Goal: Task Accomplishment & Management: Use online tool/utility

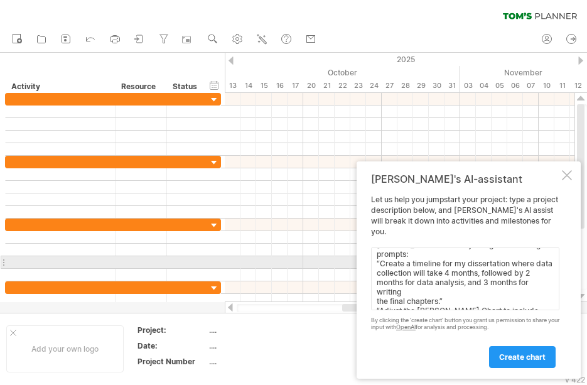
scroll to position [24, 0]
click at [454, 277] on textarea "You can ask the AI assistant to further tailor the [PERSON_NAME] Chart by using…" at bounding box center [465, 278] width 188 height 63
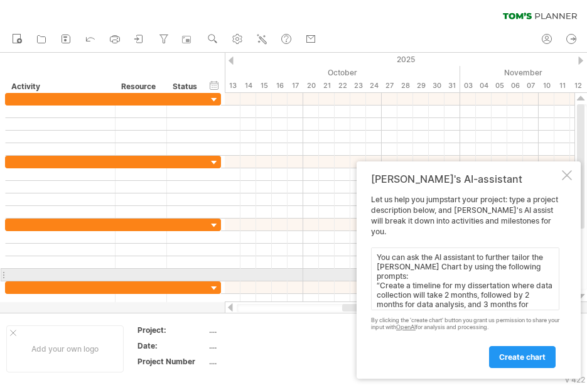
scroll to position [0, 0]
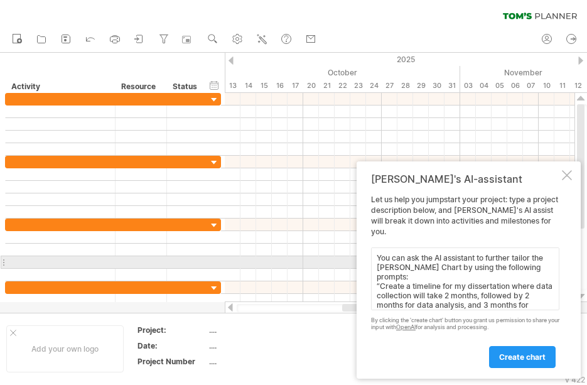
drag, startPoint x: 397, startPoint y: 270, endPoint x: 375, endPoint y: 260, distance: 24.1
click at [375, 260] on textarea "You can ask the AI assistant to further tailor the [PERSON_NAME] Chart by using…" at bounding box center [465, 278] width 188 height 63
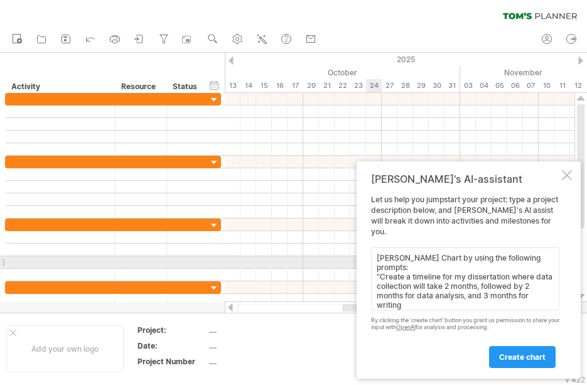
paste textarea ""Outline the timeline for my dissertation, beginning with proposal development,…"
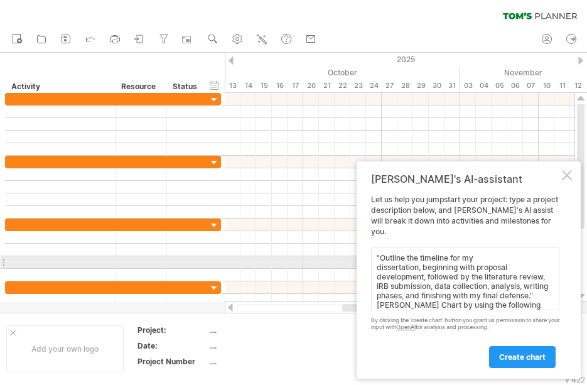
click at [376, 261] on textarea ""Outline the timeline for my dissertation, beginning with proposal development,…" at bounding box center [465, 278] width 188 height 63
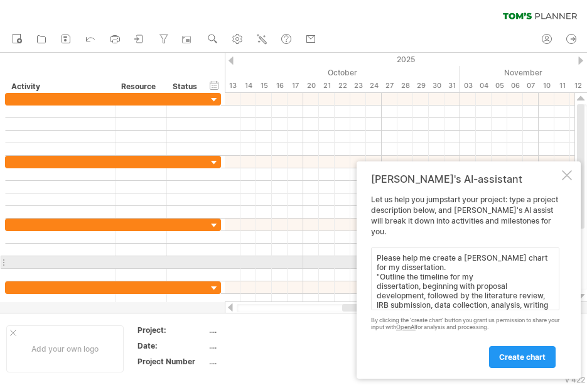
drag, startPoint x: 425, startPoint y: 264, endPoint x: 370, endPoint y: 258, distance: 55.5
click at [370, 258] on div "[PERSON_NAME]'s AI-assistant Let us help you jumpstart your project: type a pro…" at bounding box center [468, 269] width 224 height 217
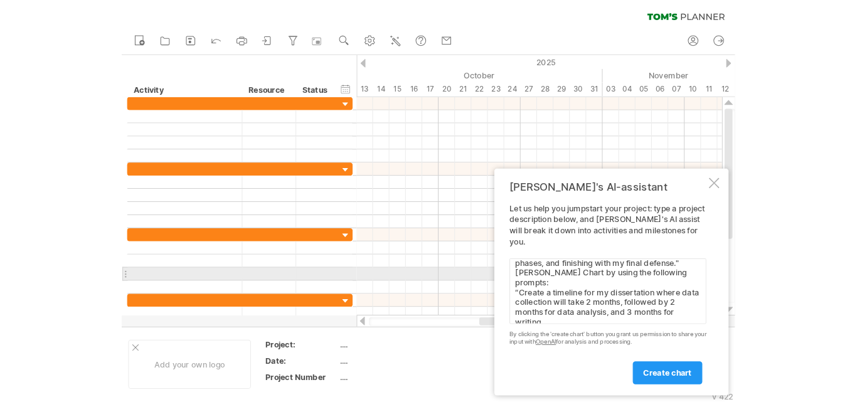
scroll to position [165, 0]
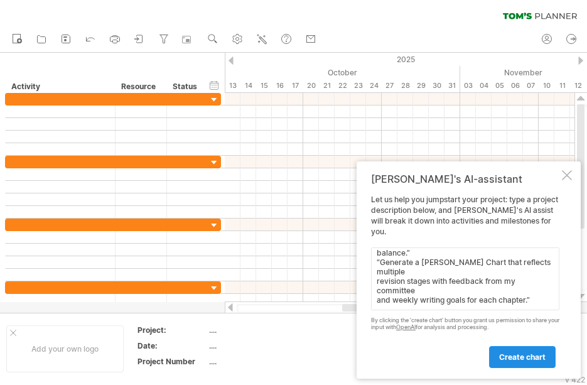
type textarea ""Outline the timeline for my dissertation, beginning with proposal development,…"
click at [520, 353] on span "create chart" at bounding box center [522, 356] width 46 height 9
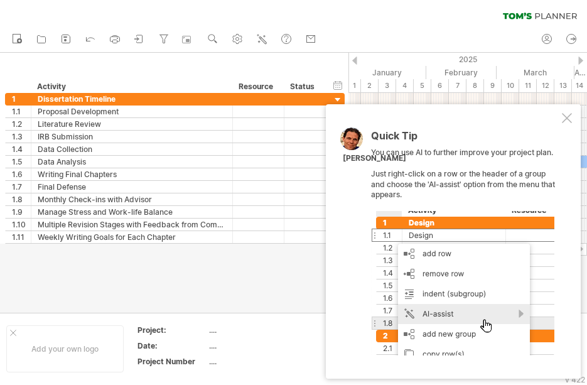
click at [568, 118] on div at bounding box center [567, 118] width 10 height 10
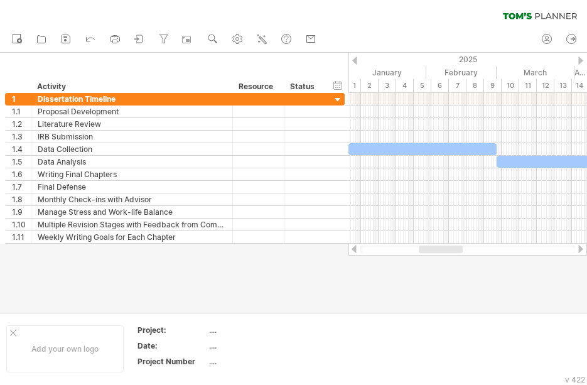
click at [426, 292] on div at bounding box center [293, 183] width 587 height 260
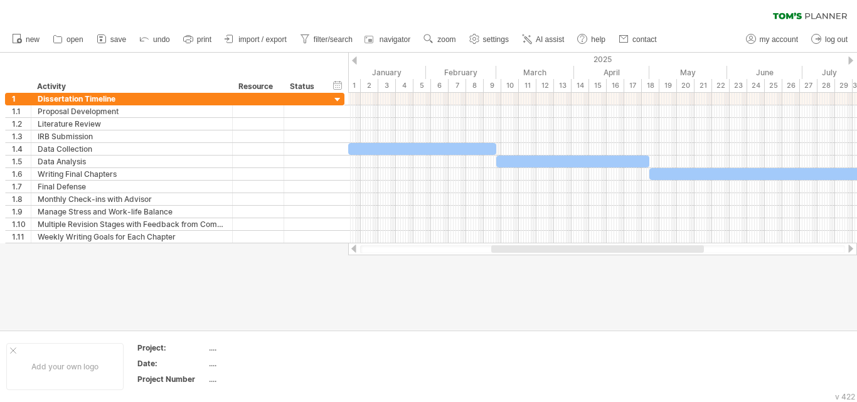
drag, startPoint x: 551, startPoint y: 245, endPoint x: 586, endPoint y: 243, distance: 35.2
click at [585, 243] on div at bounding box center [602, 249] width 509 height 13
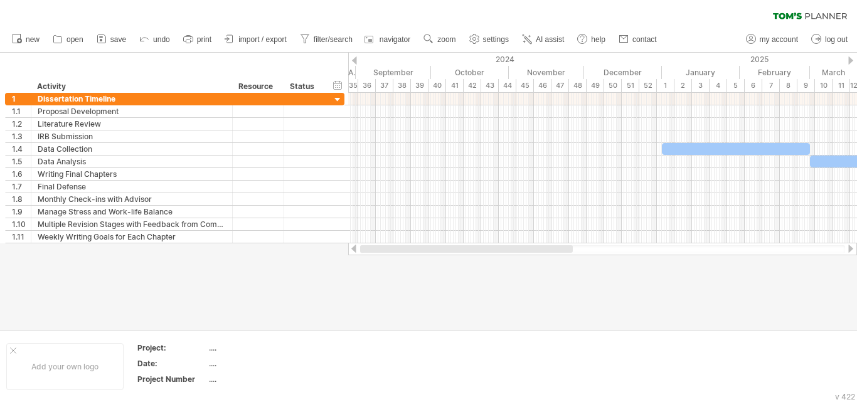
drag, startPoint x: 583, startPoint y: 247, endPoint x: 436, endPoint y: 250, distance: 146.9
click at [436, 250] on div at bounding box center [466, 249] width 213 height 8
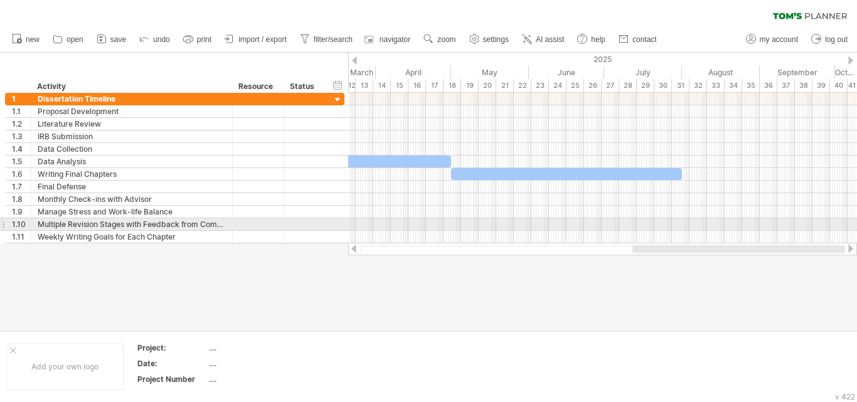
drag, startPoint x: 486, startPoint y: 247, endPoint x: 678, endPoint y: 235, distance: 193.0
click at [586, 235] on div "Trying to reach [DOMAIN_NAME] Connected again... 0% clear filter new 1" at bounding box center [428, 201] width 857 height 402
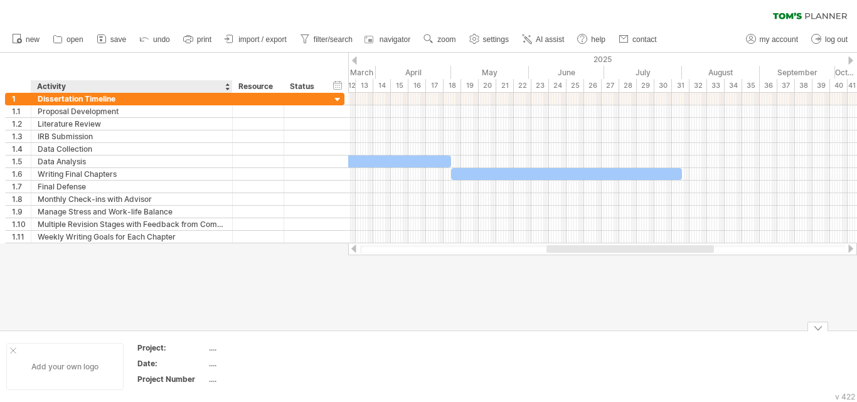
click at [61, 361] on div "Add your own logo" at bounding box center [64, 366] width 117 height 47
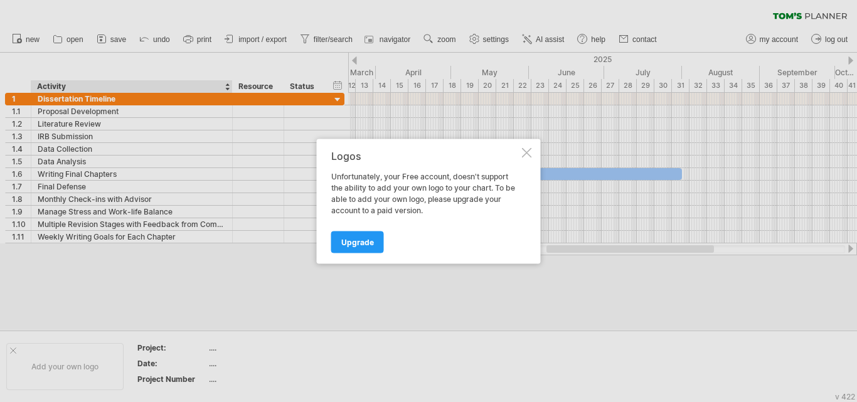
click at [528, 149] on div at bounding box center [527, 152] width 10 height 10
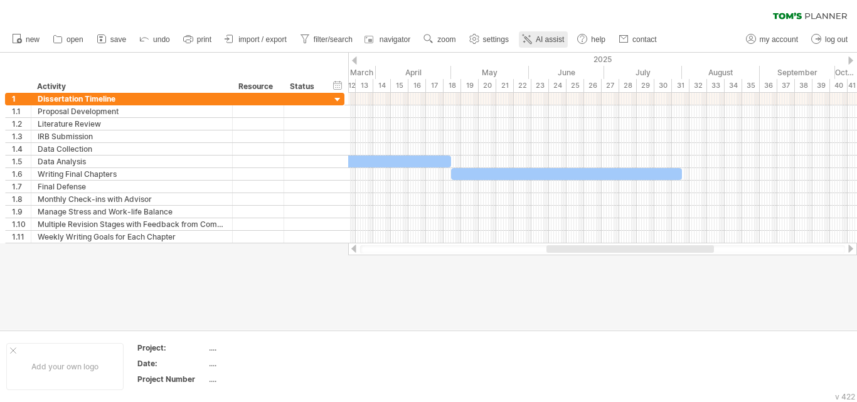
click at [551, 38] on span "AI assist" at bounding box center [550, 39] width 28 height 9
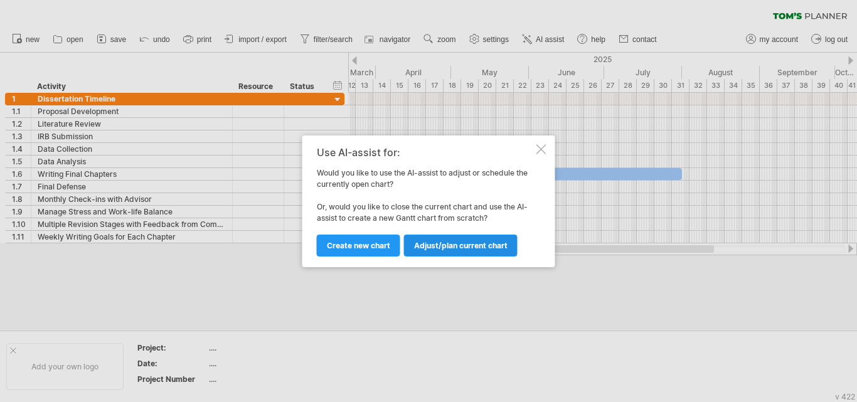
click at [441, 246] on span "Adjust/plan current chart" at bounding box center [460, 245] width 93 height 9
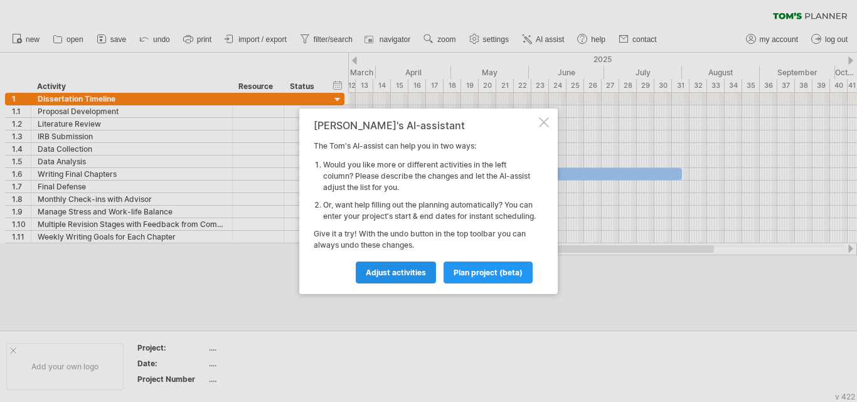
click at [402, 274] on span "Adjust activities" at bounding box center [396, 272] width 60 height 9
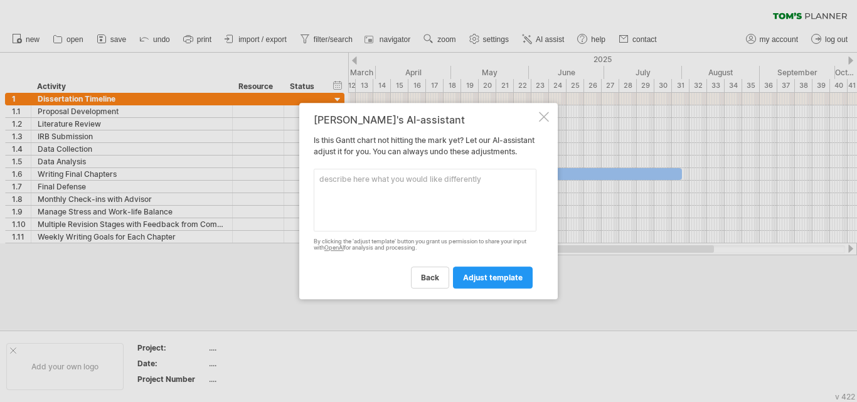
click at [364, 208] on textarea at bounding box center [425, 200] width 223 height 63
click at [361, 200] on textarea at bounding box center [425, 200] width 223 height 63
paste textarea ""Outline the timeline for my dissertation, beginning with proposal development,…"
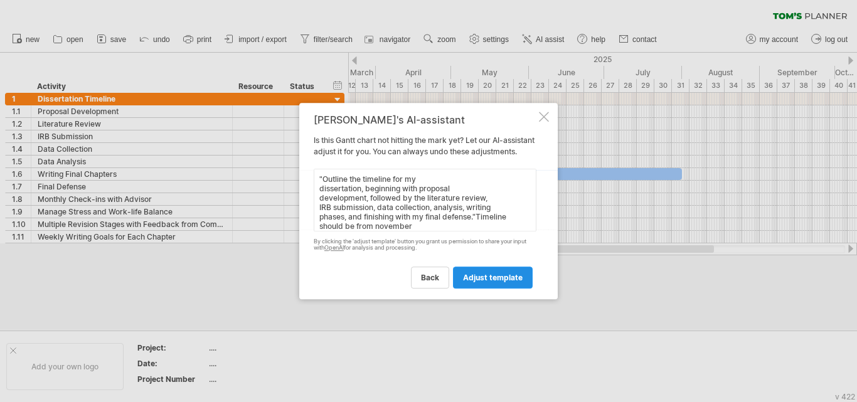
type textarea ""Outline the timeline for my dissertation, beginning with proposal development,…"
click at [491, 277] on link "adjust template" at bounding box center [493, 278] width 80 height 22
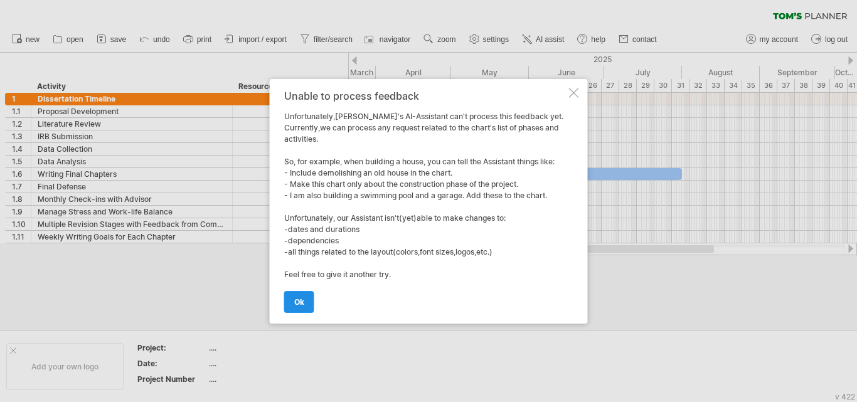
click at [304, 294] on link "ok" at bounding box center [299, 302] width 30 height 22
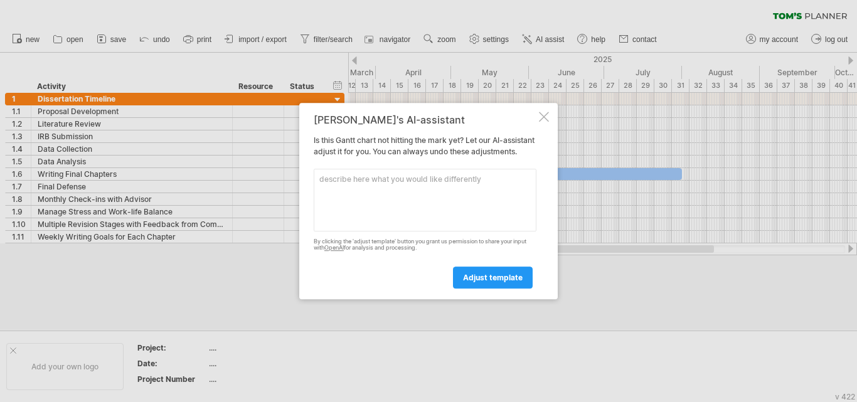
click at [547, 112] on div at bounding box center [544, 117] width 10 height 10
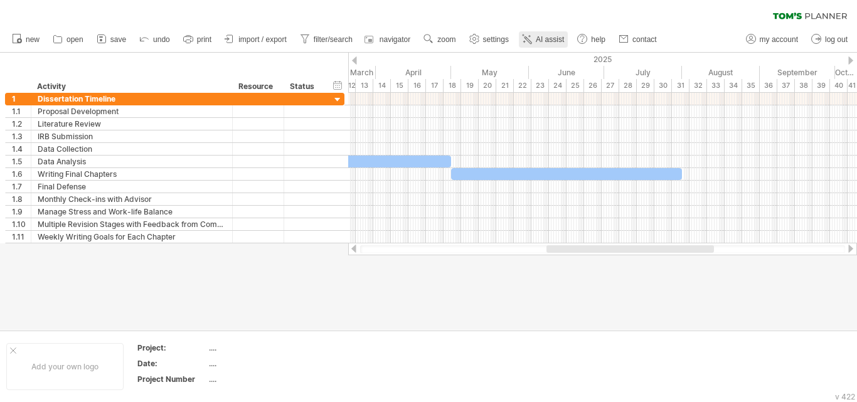
click at [544, 40] on span "AI assist" at bounding box center [550, 39] width 28 height 9
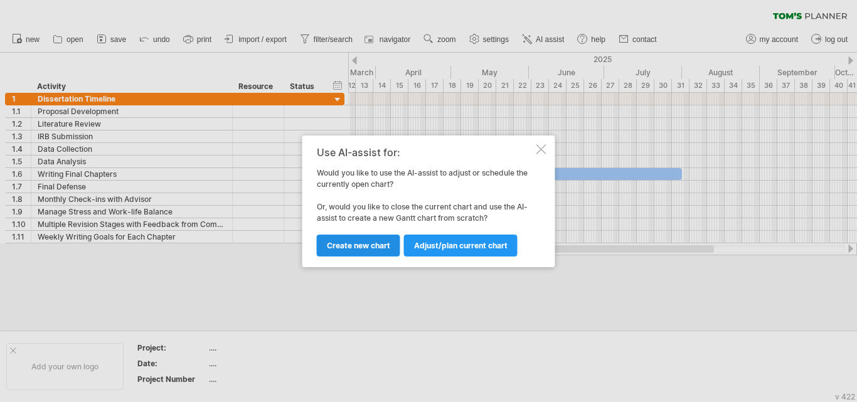
click at [370, 242] on span "Create new chart" at bounding box center [358, 245] width 63 height 9
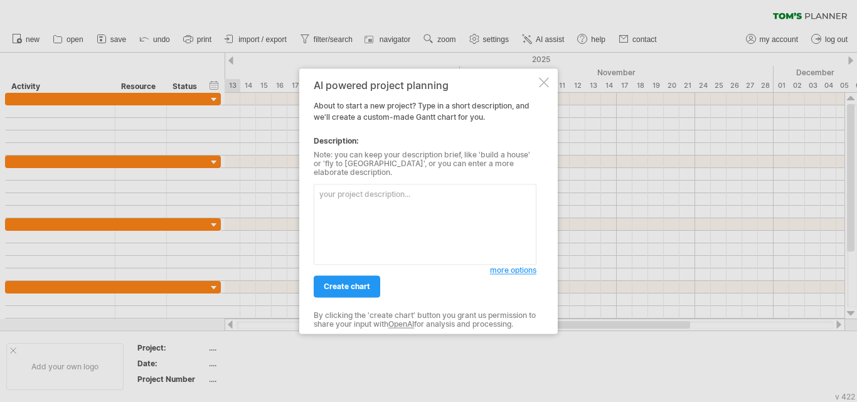
click at [347, 210] on textarea at bounding box center [425, 224] width 223 height 81
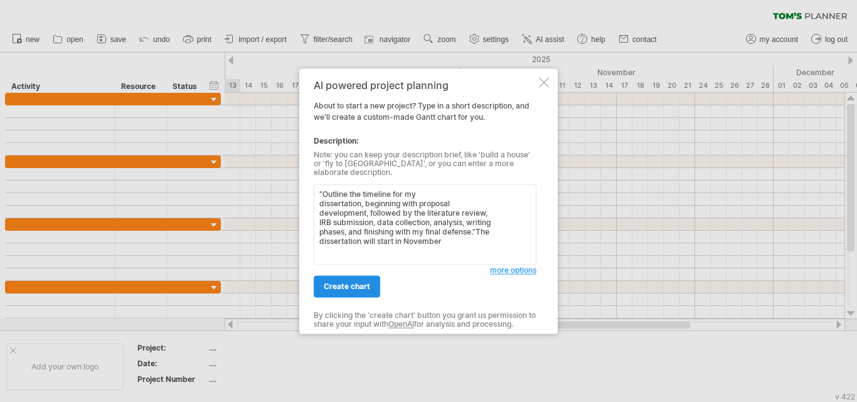
type textarea ""Outline the timeline for my dissertation, beginning with proposal development,…"
click at [346, 284] on span "create chart" at bounding box center [347, 286] width 46 height 9
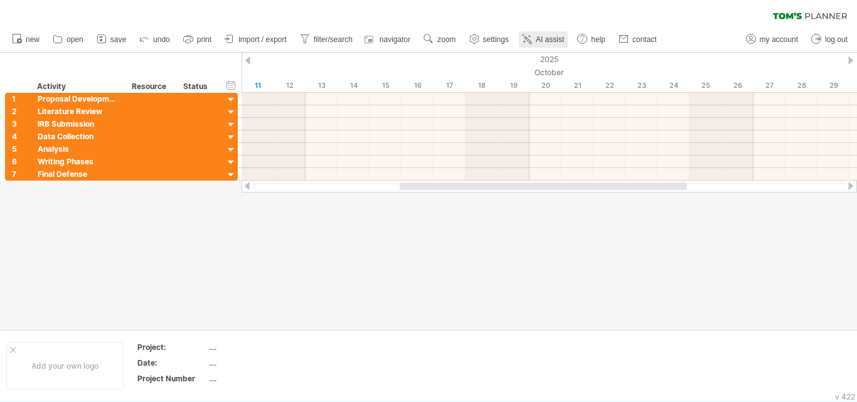
click at [542, 38] on span "AI assist" at bounding box center [550, 39] width 28 height 9
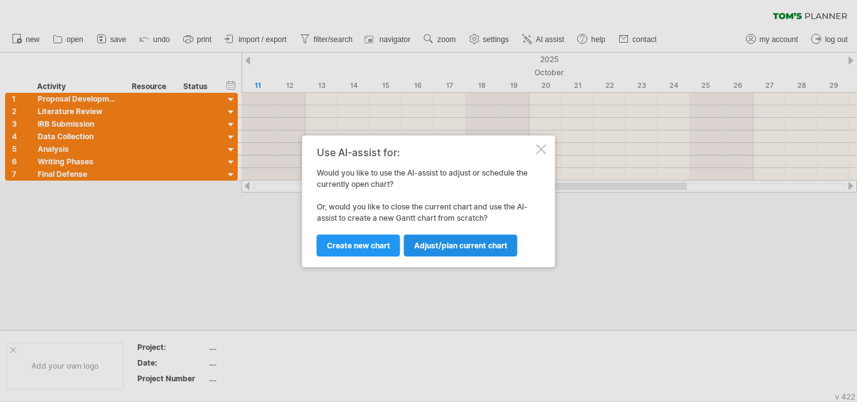
click at [445, 238] on link "Adjust/plan current chart" at bounding box center [461, 246] width 114 height 22
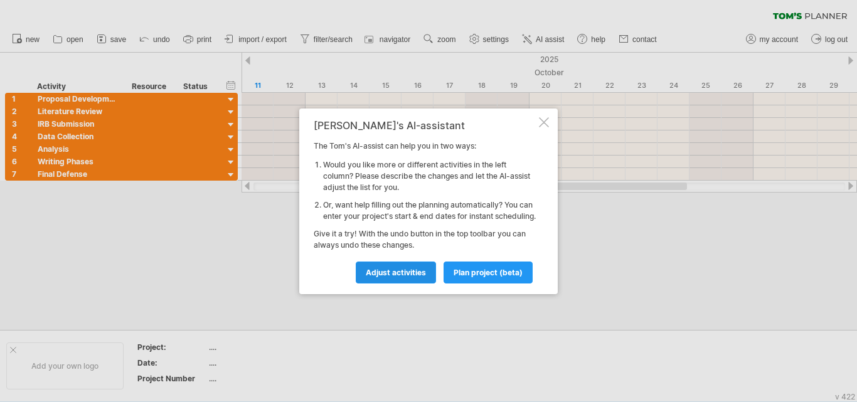
click at [398, 276] on span "Adjust activities" at bounding box center [396, 272] width 60 height 9
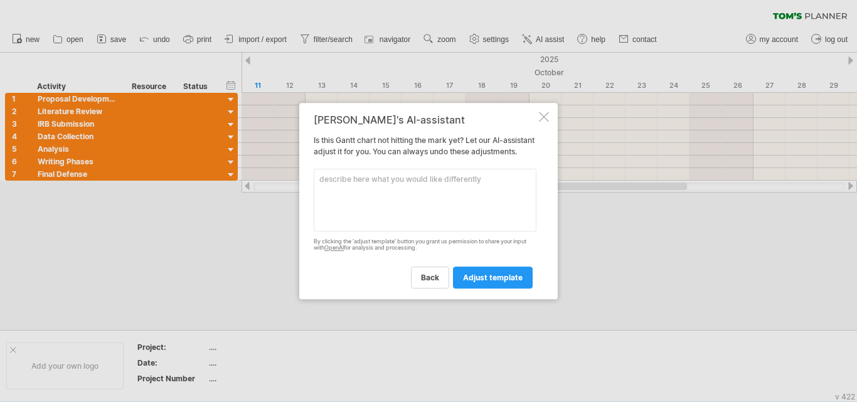
click at [405, 216] on textarea at bounding box center [425, 200] width 223 height 63
paste textarea "“Create a timeline for my dissertation where data collection will take 4 months…"
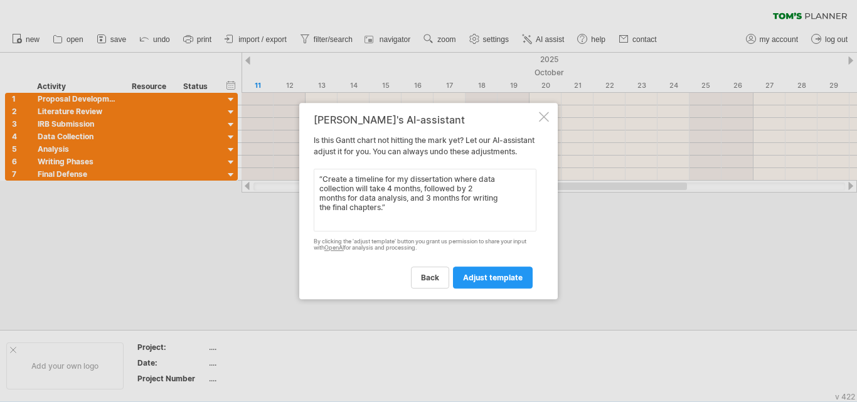
click at [396, 195] on textarea "“Create a timeline for my dissertation where data collection will take 4 months…" at bounding box center [425, 200] width 223 height 63
click at [395, 232] on textarea "“Create a timeline for my dissertation where data collection will take 2 months…" at bounding box center [425, 200] width 223 height 63
click at [316, 184] on textarea "“Create a timeline for my dissertation where data collection will take 2 months…" at bounding box center [425, 200] width 223 height 63
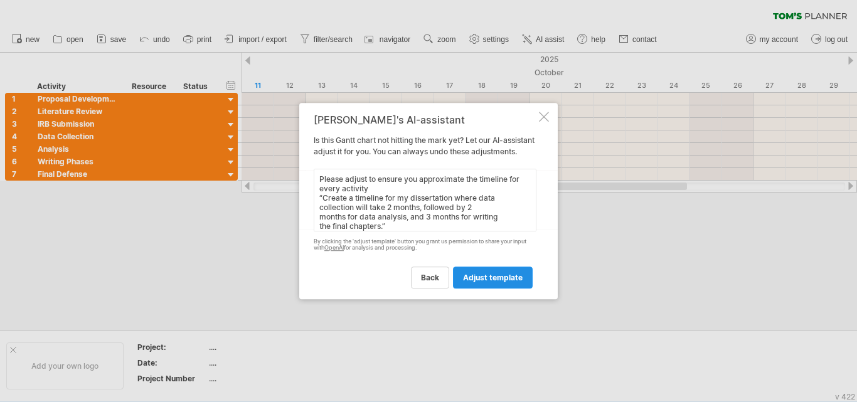
type textarea "Please adjust to ensure you approximate the timeline for every activity “Create…"
click at [478, 280] on span "adjust template" at bounding box center [493, 277] width 60 height 9
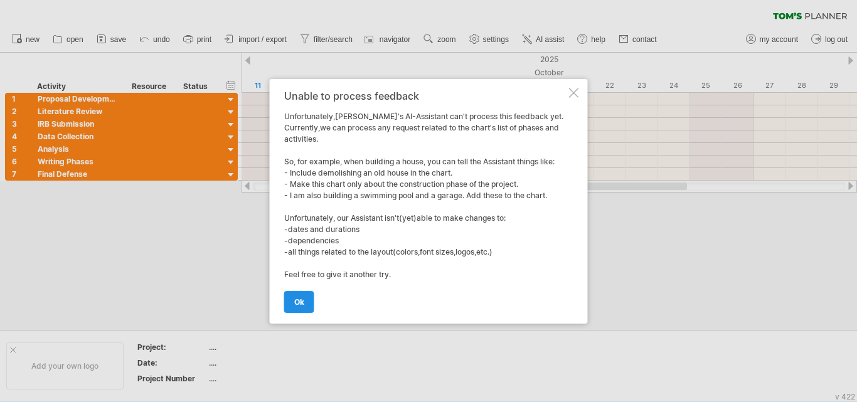
click at [292, 300] on link "ok" at bounding box center [299, 302] width 30 height 22
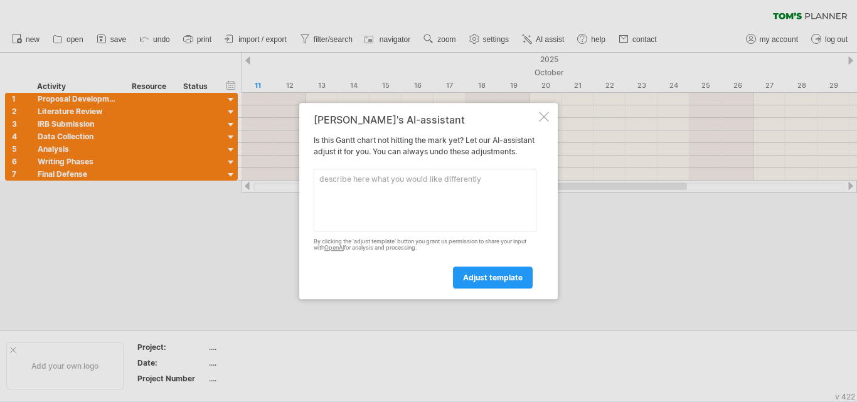
click at [365, 207] on textarea at bounding box center [425, 200] width 223 height 63
click at [475, 277] on link "adjust template" at bounding box center [493, 278] width 80 height 22
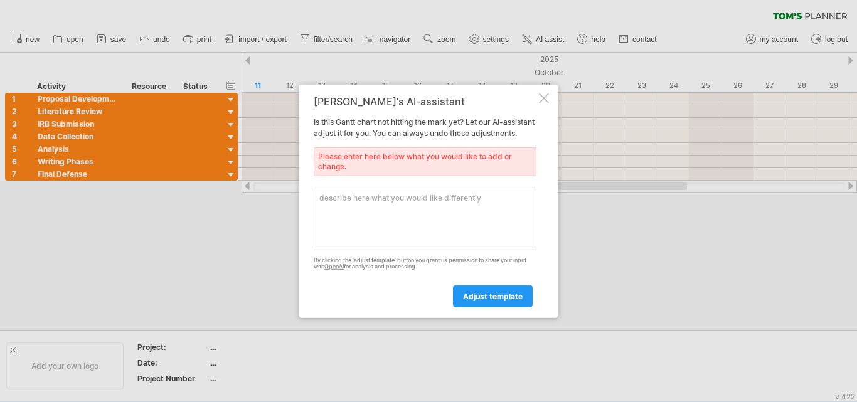
click at [406, 237] on textarea at bounding box center [425, 218] width 223 height 63
paste textarea "“Create a timeline for my dissertation where data collection will take 4 months…"
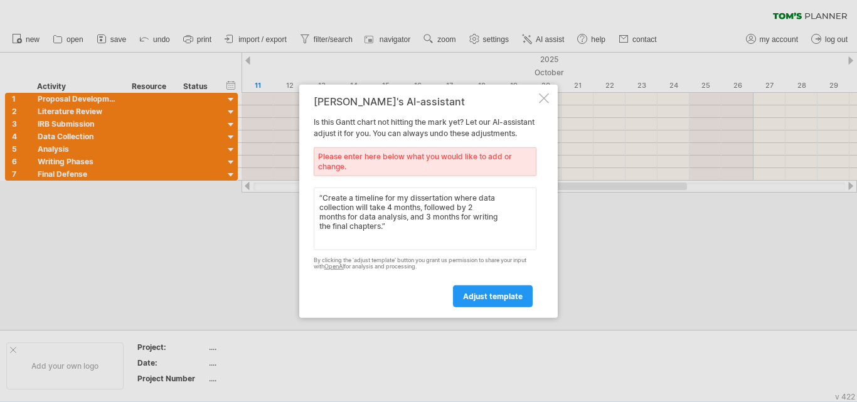
click at [395, 211] on textarea "“Create a timeline for my dissertation where data collection will take 4 months…" at bounding box center [425, 218] width 223 height 63
click at [472, 213] on textarea "“Create a timeline for my dissertation where data collection will take 2 months…" at bounding box center [425, 218] width 223 height 63
type textarea "“Create a timeline for my dissertation where data collection will take 2 months…"
click at [496, 301] on span "adjust template" at bounding box center [493, 296] width 60 height 9
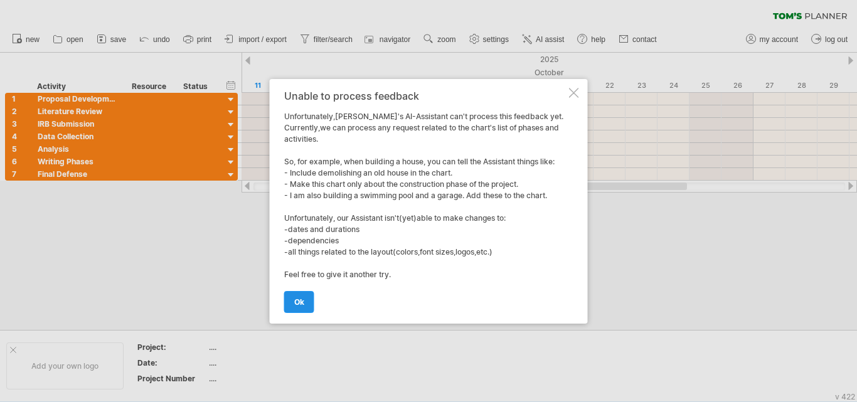
click at [299, 300] on span "ok" at bounding box center [299, 301] width 10 height 9
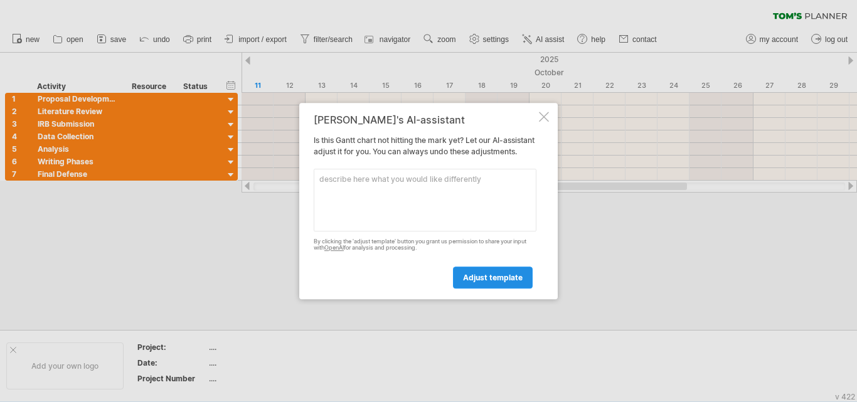
click at [501, 282] on span "adjust template" at bounding box center [493, 277] width 60 height 9
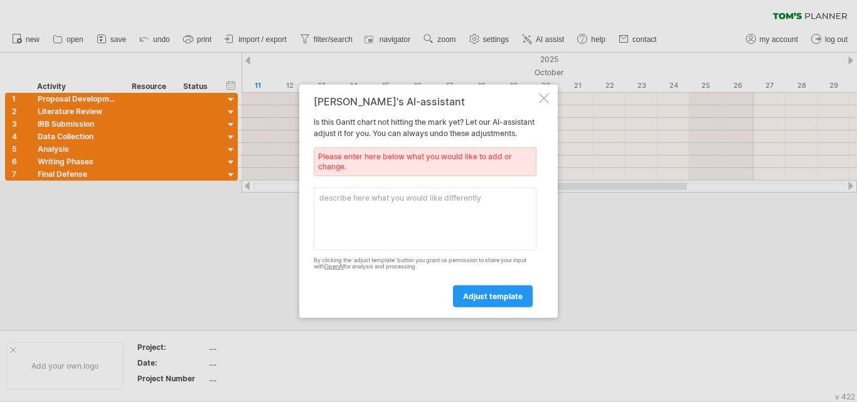
click at [386, 216] on textarea at bounding box center [425, 218] width 223 height 63
click at [380, 230] on textarea at bounding box center [425, 218] width 223 height 63
type textarea "T"
paste textarea "Outline the timeline for my dissertation, beginning with proposal development, …"
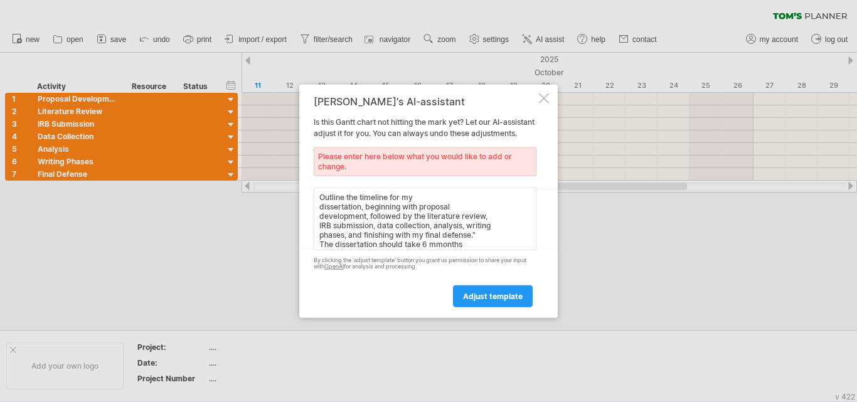
scroll to position [10, 0]
click at [444, 247] on textarea "Outline the timeline for my dissertation, beginning with proposal development, …" at bounding box center [425, 218] width 223 height 63
click at [438, 245] on textarea "Outline the timeline for my dissertation, beginning with proposal development, …" at bounding box center [425, 218] width 223 height 63
type textarea "Outline the timeline for my dissertation, beginning with proposal development, …"
click at [501, 297] on span "adjust template" at bounding box center [493, 296] width 60 height 9
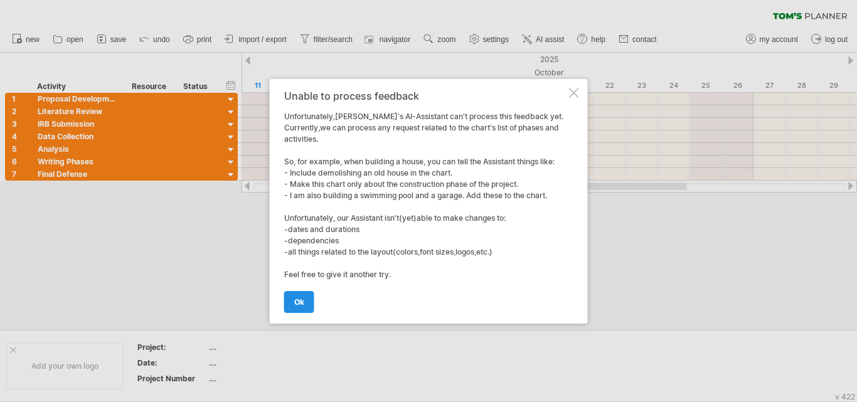
click at [302, 299] on span "ok" at bounding box center [299, 301] width 10 height 9
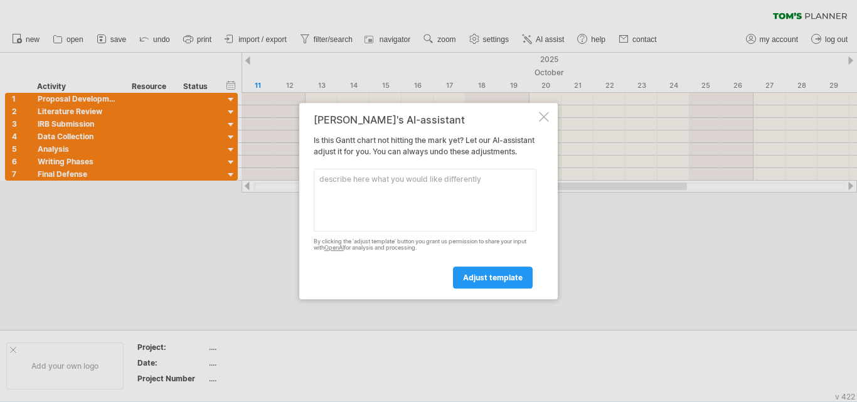
click at [540, 112] on div at bounding box center [544, 117] width 10 height 10
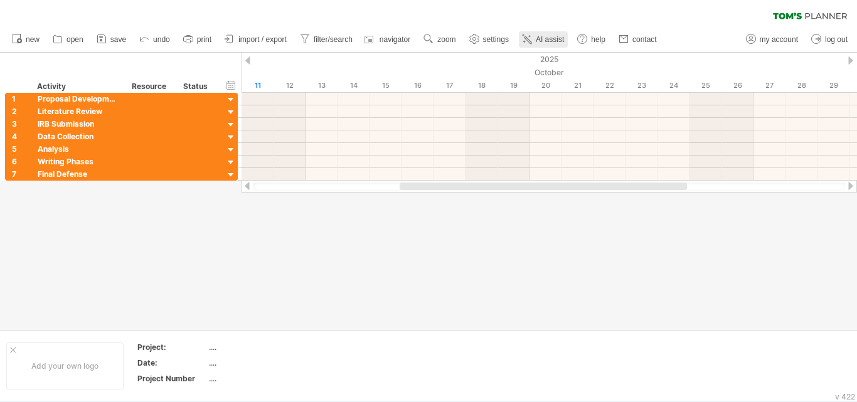
click at [545, 36] on span "AI assist" at bounding box center [550, 39] width 28 height 9
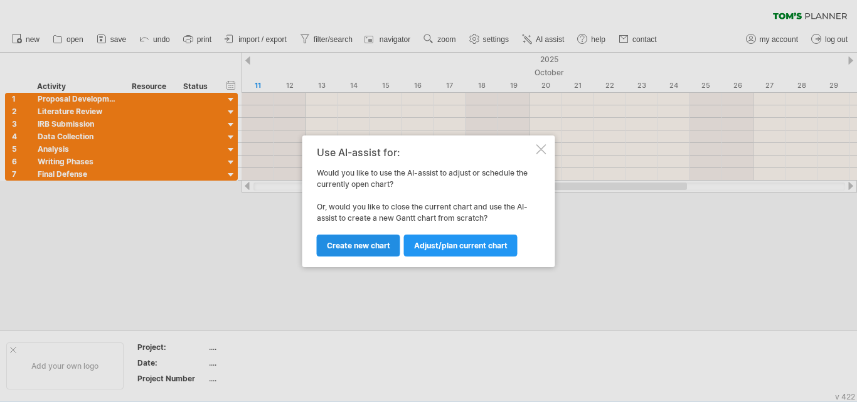
click at [351, 241] on span "Create new chart" at bounding box center [358, 245] width 63 height 9
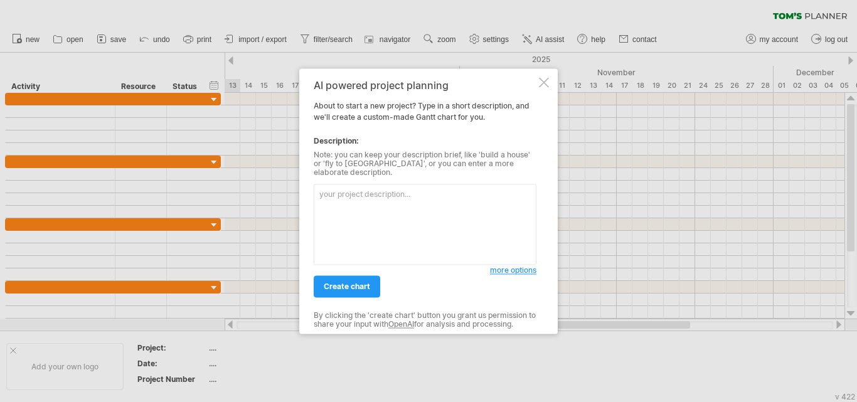
click at [341, 195] on textarea at bounding box center [425, 224] width 223 height 81
paste textarea ""Outline the timeline for my dissertation, beginning with proposal development,…"
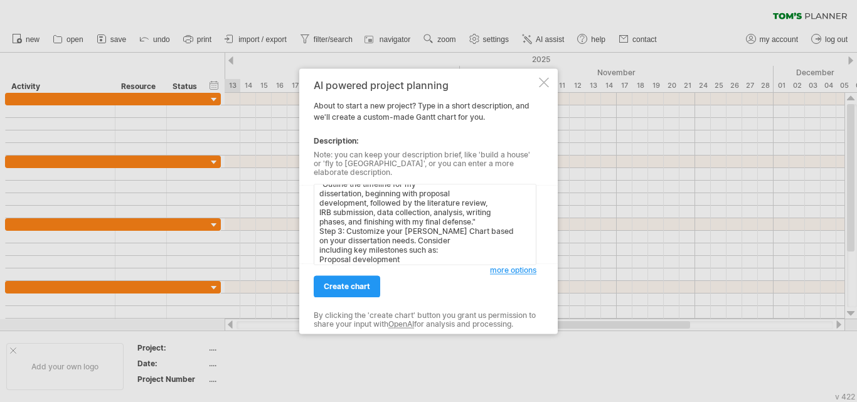
scroll to position [0, 0]
drag, startPoint x: 415, startPoint y: 244, endPoint x: 319, endPoint y: 239, distance: 96.1
click at [319, 239] on textarea ""Outline the timeline for my dissertation, beginning with proposal development,…" at bounding box center [425, 224] width 223 height 81
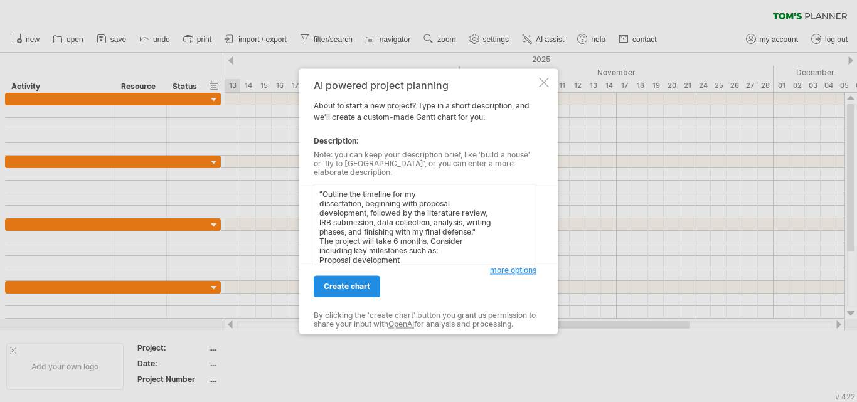
type textarea ""Outline the timeline for my dissertation, beginning with proposal development,…"
click at [338, 277] on link "create chart" at bounding box center [347, 286] width 67 height 22
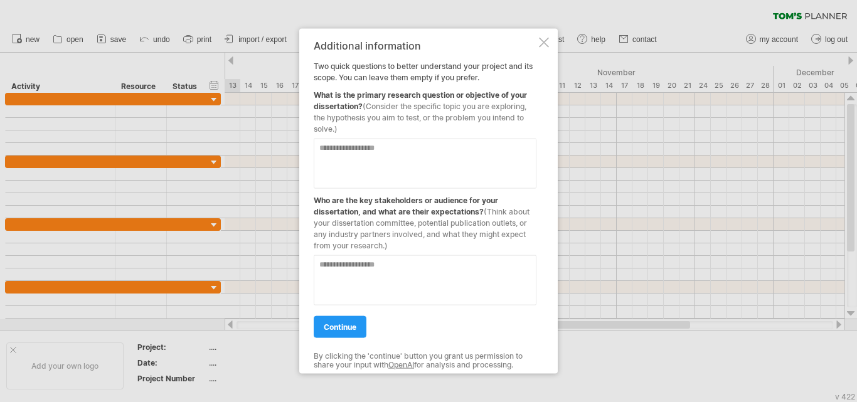
click at [337, 151] on textarea at bounding box center [425, 163] width 223 height 50
click at [407, 152] on textarea "**********" at bounding box center [425, 163] width 223 height 50
paste textarea "**********"
type textarea "**********"
click at [376, 264] on textarea at bounding box center [425, 280] width 223 height 50
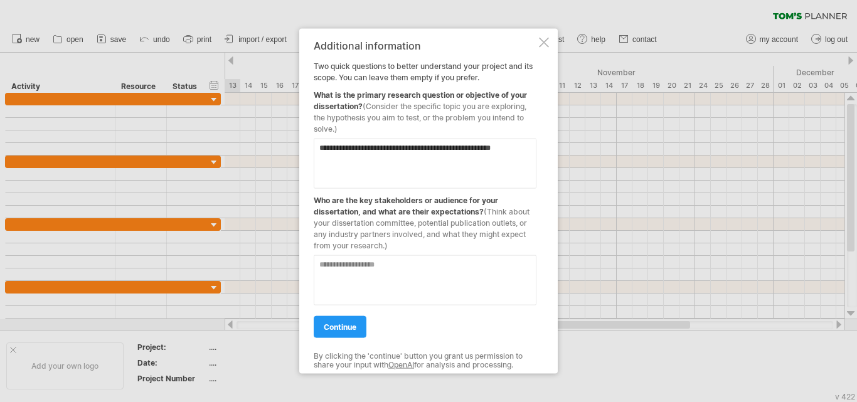
click at [331, 273] on textarea at bounding box center [425, 280] width 223 height 50
type textarea "*"
click at [341, 323] on span "continue" at bounding box center [340, 326] width 33 height 9
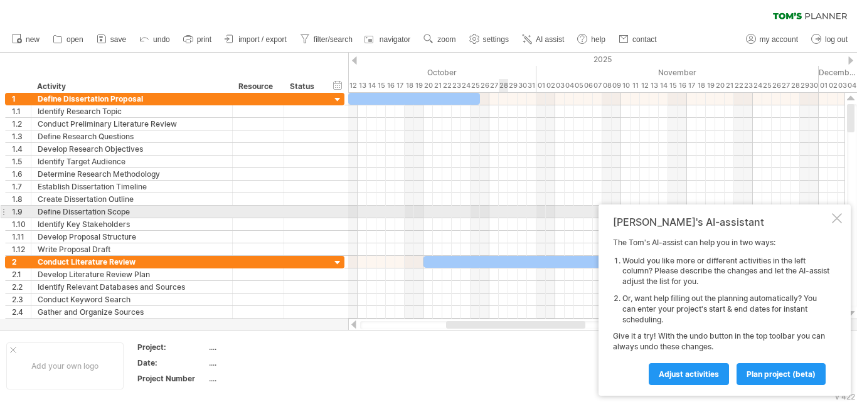
click at [586, 216] on div at bounding box center [837, 218] width 10 height 10
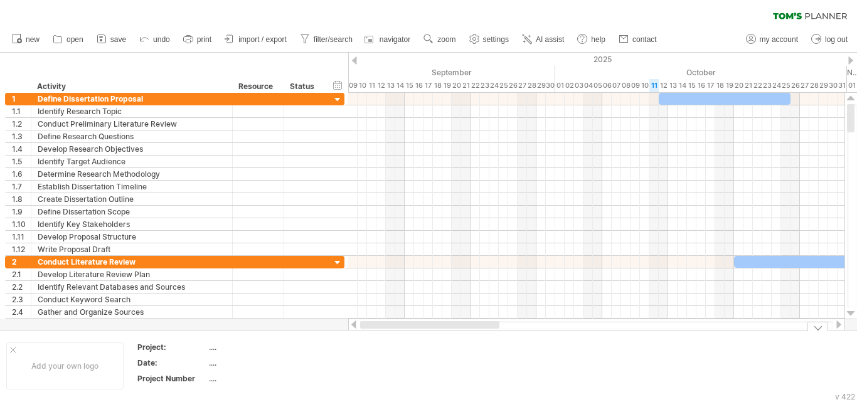
drag, startPoint x: 524, startPoint y: 324, endPoint x: 374, endPoint y: 335, distance: 150.3
click at [374, 335] on div "Trying to reach [DOMAIN_NAME] Connected again... 0% clear filter new 1" at bounding box center [428, 201] width 857 height 402
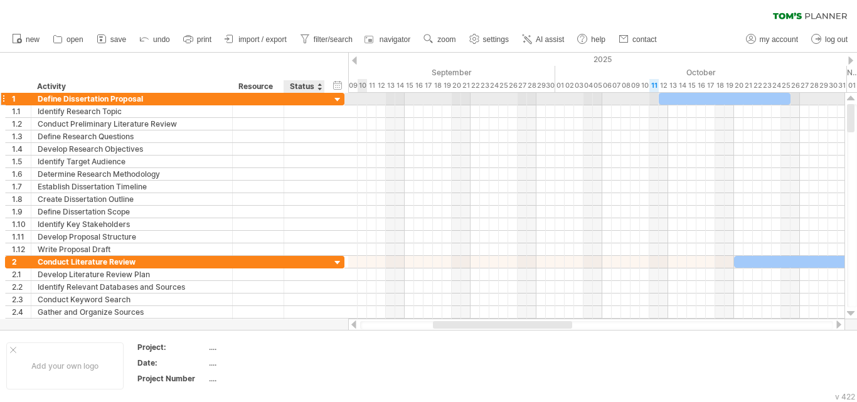
click at [336, 97] on div at bounding box center [338, 100] width 12 height 12
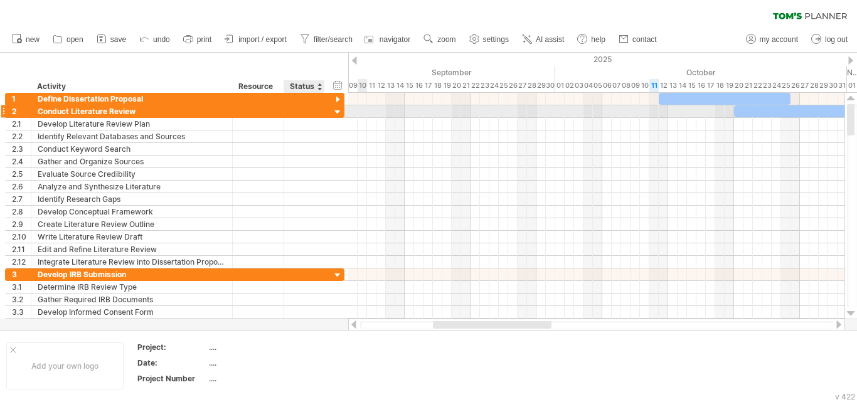
click at [338, 110] on div at bounding box center [338, 113] width 12 height 12
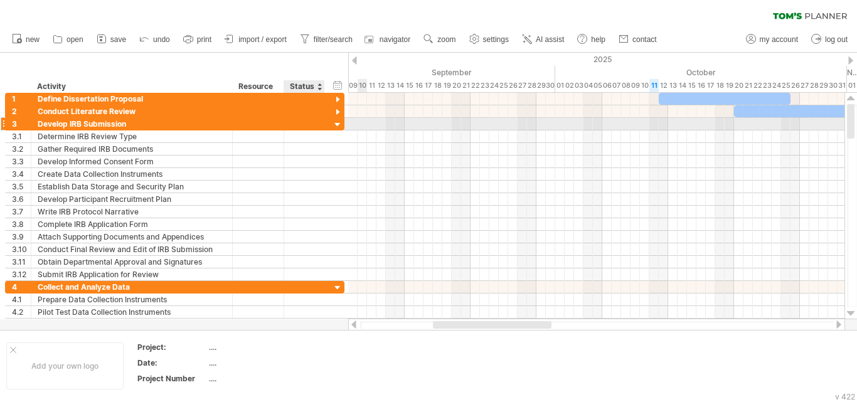
click at [338, 124] on div at bounding box center [338, 125] width 12 height 12
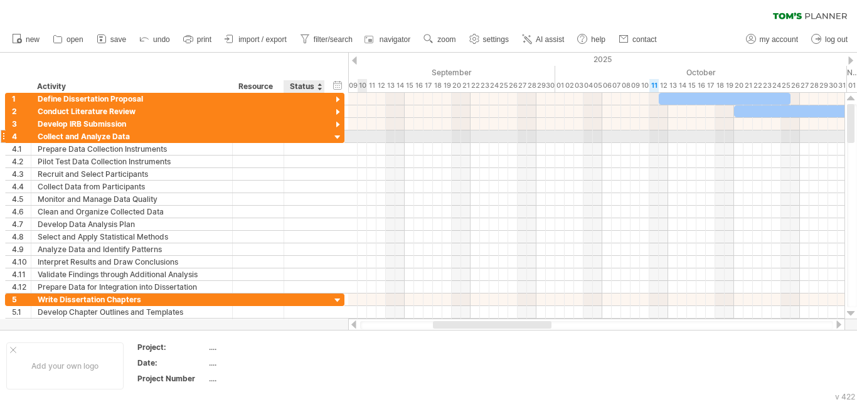
click at [338, 136] on div at bounding box center [338, 138] width 12 height 12
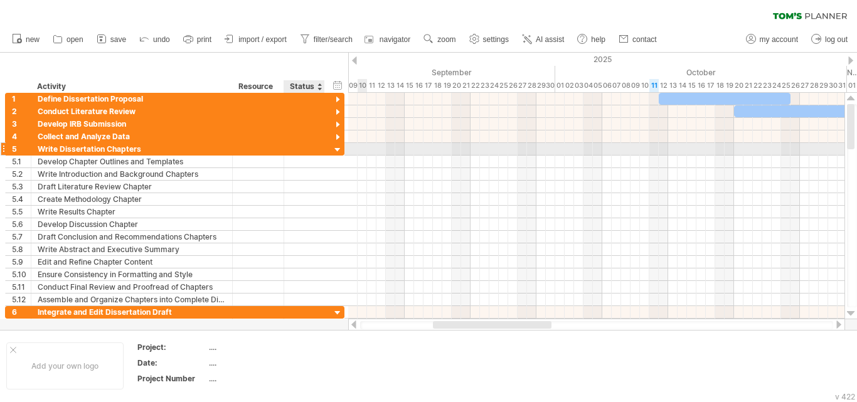
click at [338, 148] on div at bounding box center [338, 150] width 12 height 12
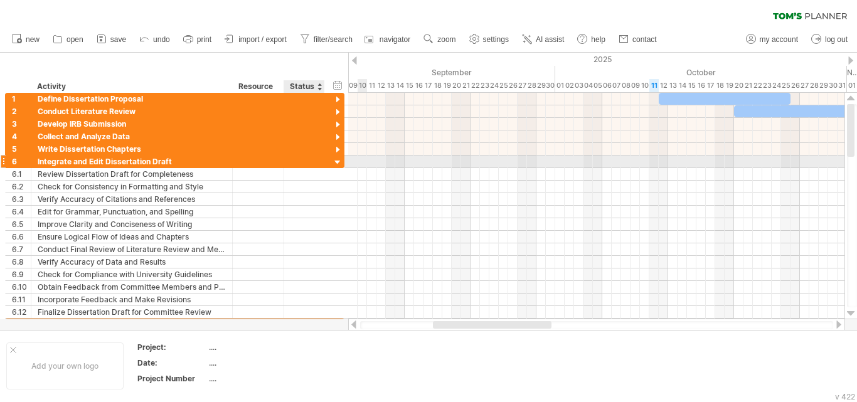
click at [338, 161] on div at bounding box center [338, 163] width 12 height 12
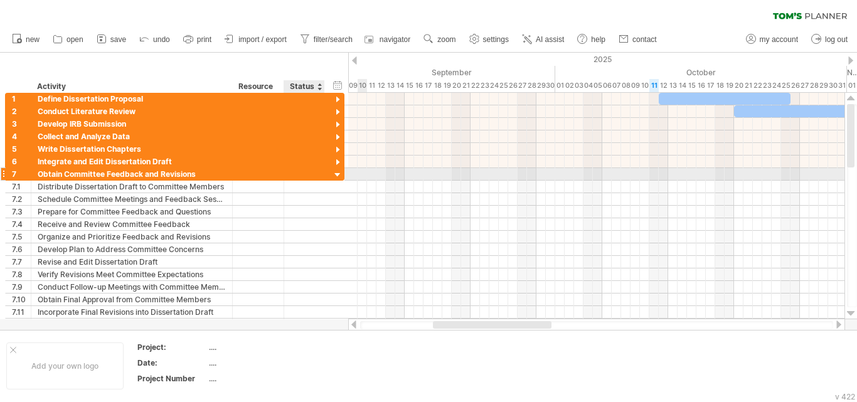
click at [338, 173] on div at bounding box center [338, 175] width 12 height 12
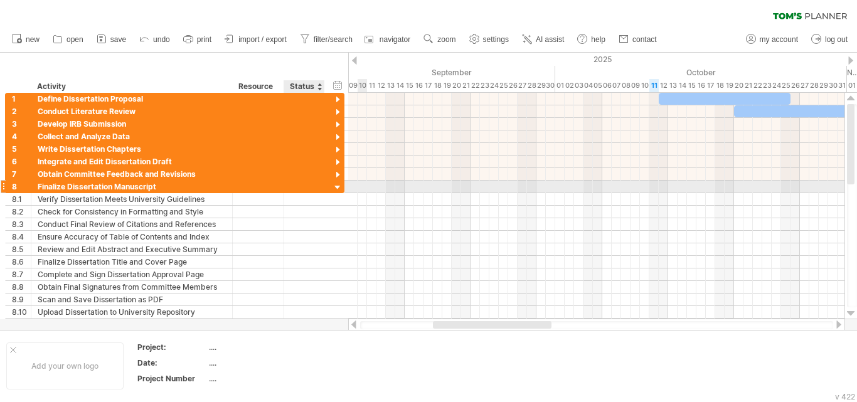
click at [338, 185] on div at bounding box center [338, 188] width 12 height 12
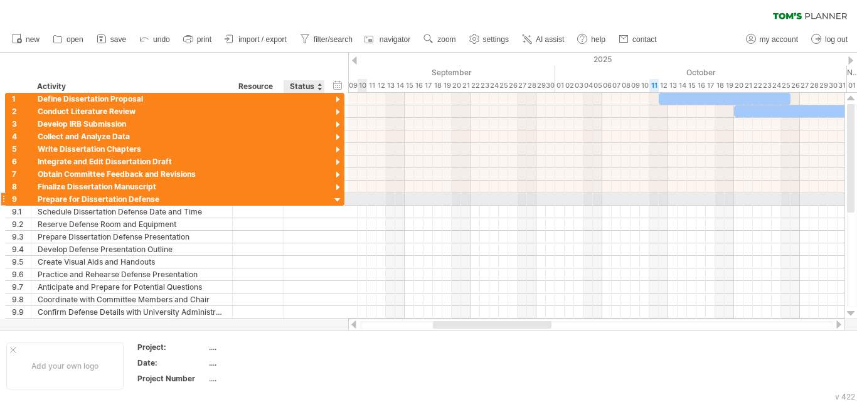
click at [338, 201] on div at bounding box center [338, 201] width 12 height 12
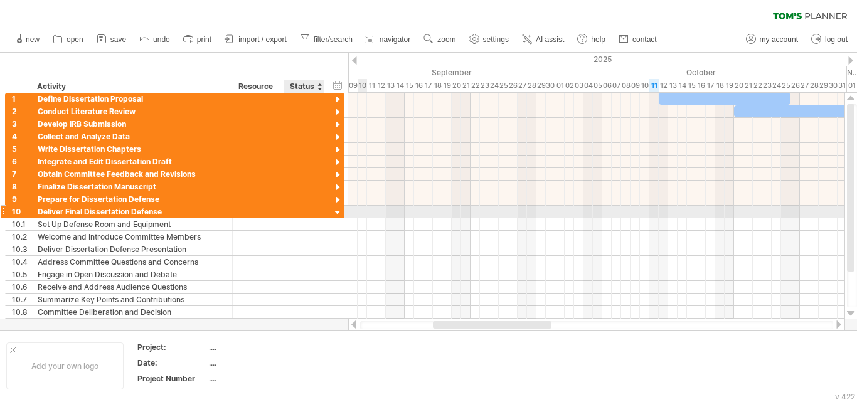
click at [337, 211] on div at bounding box center [338, 213] width 12 height 12
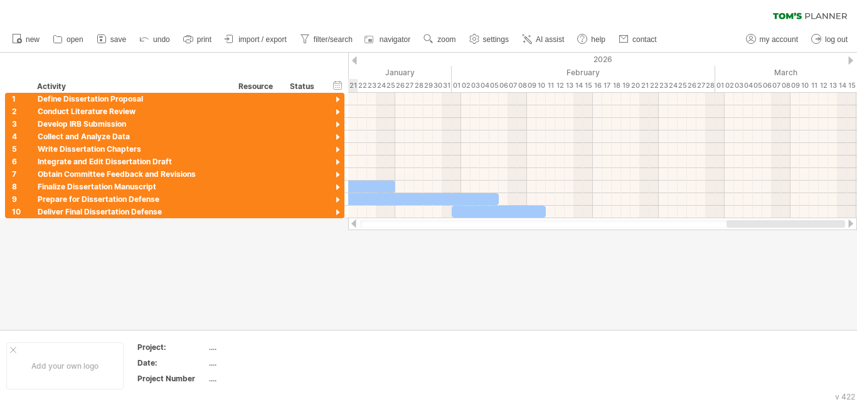
drag, startPoint x: 524, startPoint y: 226, endPoint x: 818, endPoint y: 235, distance: 294.4
click at [586, 235] on div "Trying to reach [DOMAIN_NAME] Connected again... 0% clear filter new 1" at bounding box center [428, 201] width 857 height 402
click at [544, 39] on span "AI assist" at bounding box center [550, 39] width 28 height 9
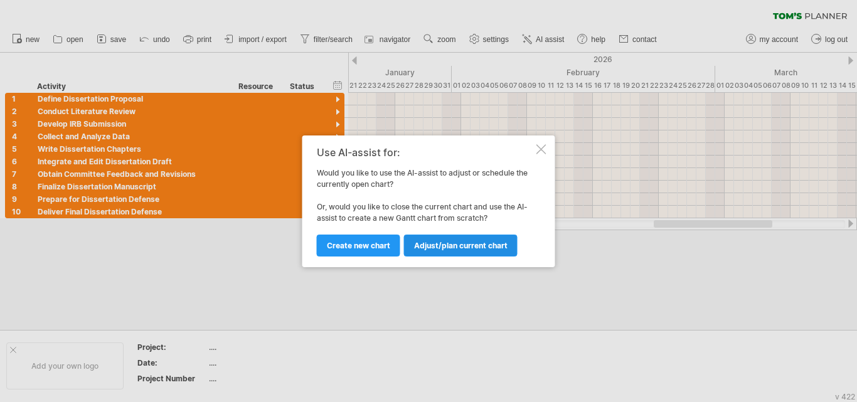
click at [431, 241] on span "Adjust/plan current chart" at bounding box center [460, 245] width 93 height 9
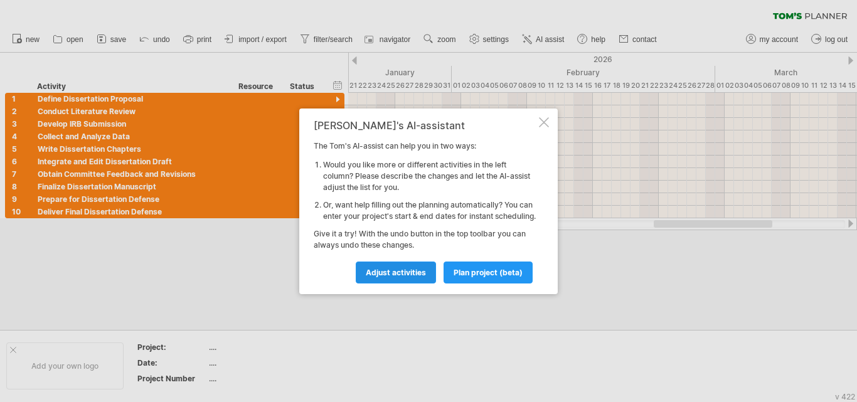
click at [400, 276] on span "Adjust activities" at bounding box center [396, 272] width 60 height 9
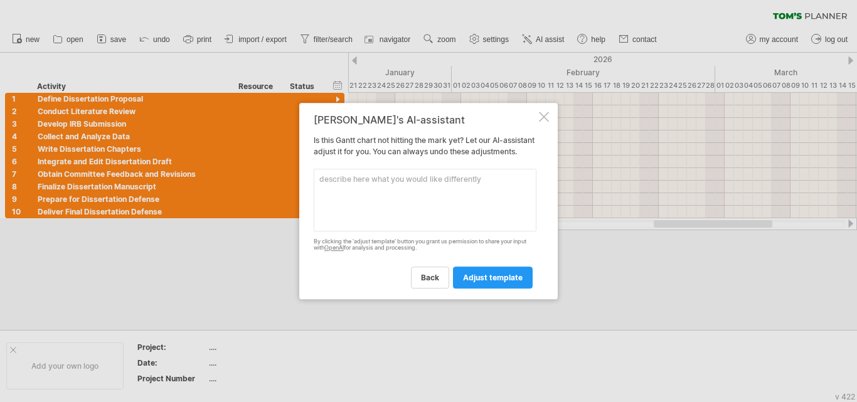
click at [336, 203] on textarea at bounding box center [425, 200] width 223 height 63
type textarea "could you extend the duration foer data collection to make it 2 months and the …"
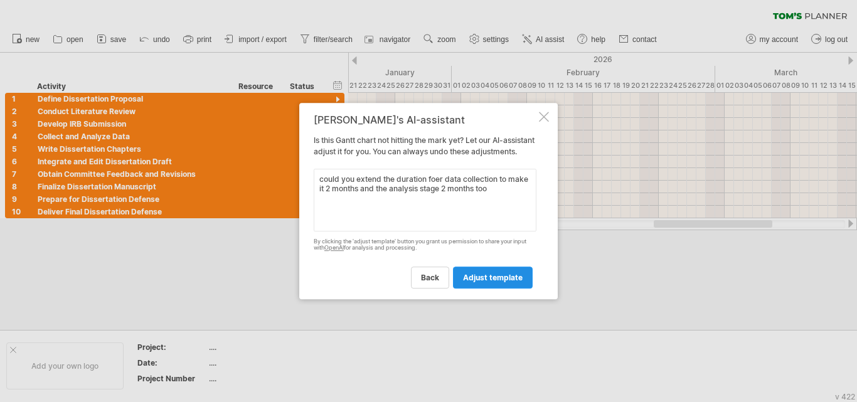
click at [492, 280] on span "adjust template" at bounding box center [493, 277] width 60 height 9
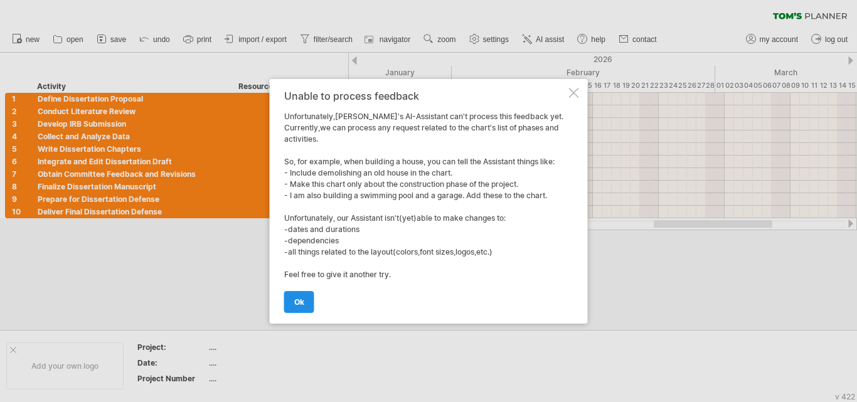
click at [297, 299] on span "ok" at bounding box center [299, 301] width 10 height 9
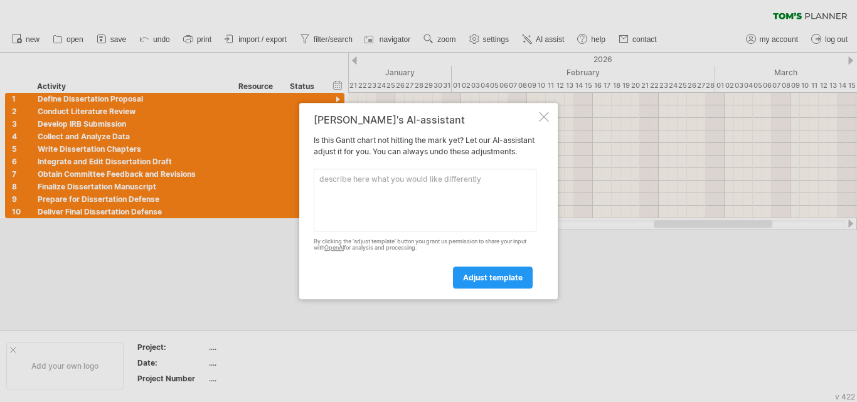
click at [550, 108] on div "[PERSON_NAME]'s AI-assistant Is this [PERSON_NAME] chart not hitting the mark y…" at bounding box center [428, 201] width 259 height 197
click at [542, 112] on div at bounding box center [544, 117] width 10 height 10
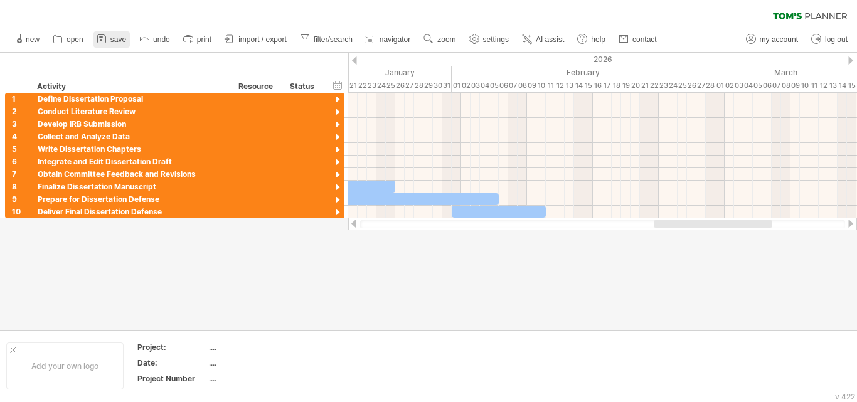
click at [105, 37] on icon at bounding box center [101, 39] width 13 height 13
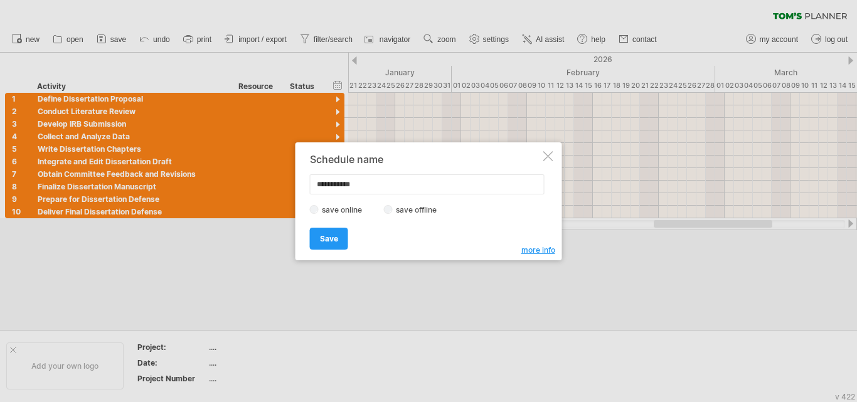
click at [319, 183] on input "**********" at bounding box center [427, 184] width 235 height 20
type input "**********"
click at [324, 240] on span "Save" at bounding box center [329, 238] width 18 height 9
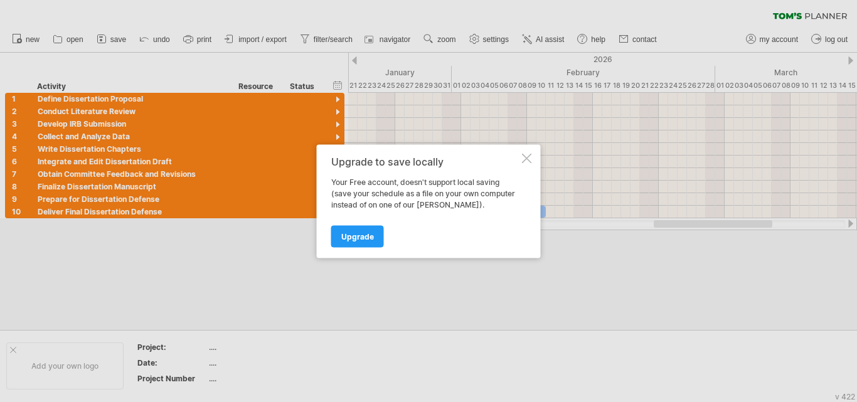
click at [527, 159] on div at bounding box center [527, 158] width 10 height 10
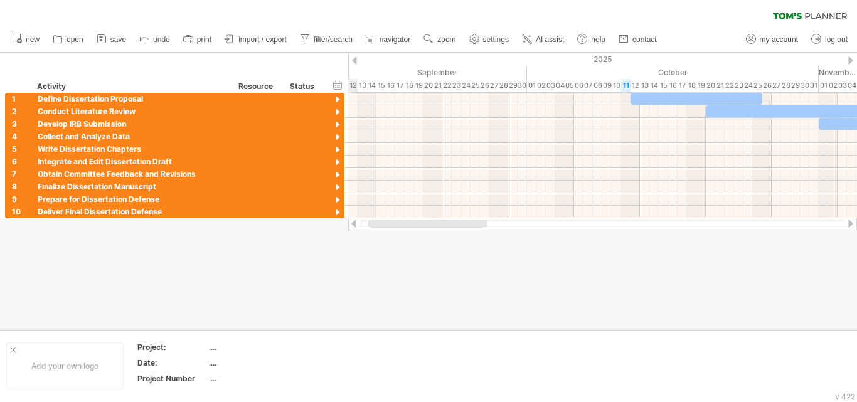
drag, startPoint x: 676, startPoint y: 223, endPoint x: 392, endPoint y: 243, distance: 284.9
click at [392, 243] on div "Trying to reach [DOMAIN_NAME] Connected again... 0% clear filter new 1" at bounding box center [428, 201] width 857 height 402
click at [114, 40] on span "save" at bounding box center [118, 39] width 16 height 9
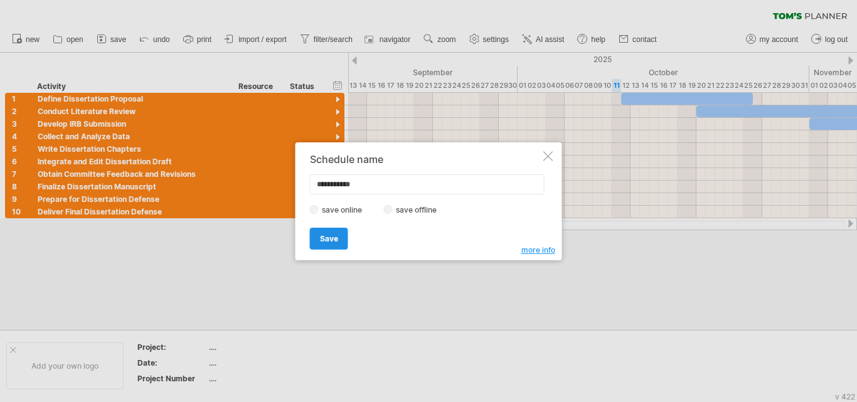
click at [326, 240] on span "Save" at bounding box center [329, 238] width 18 height 9
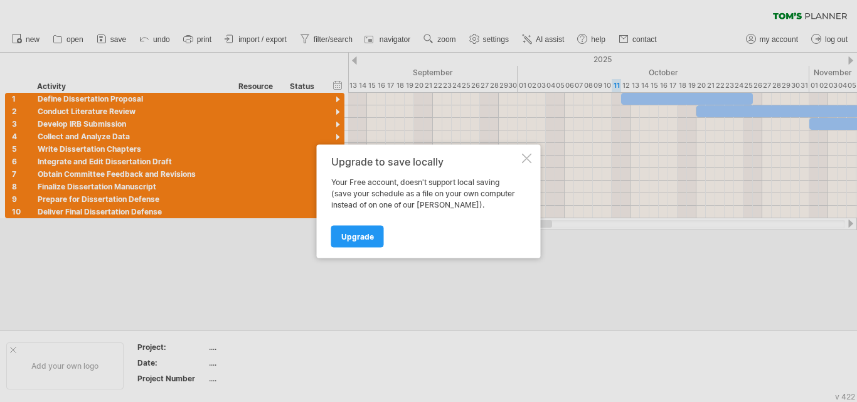
click at [524, 156] on div at bounding box center [527, 158] width 10 height 10
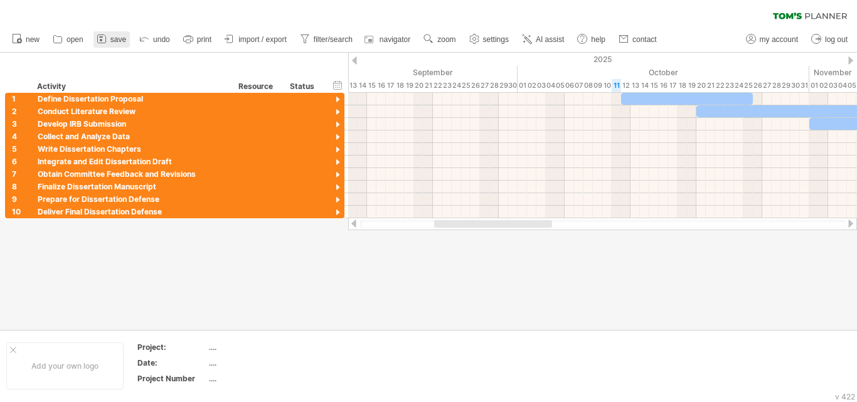
click at [107, 40] on icon at bounding box center [101, 39] width 13 height 13
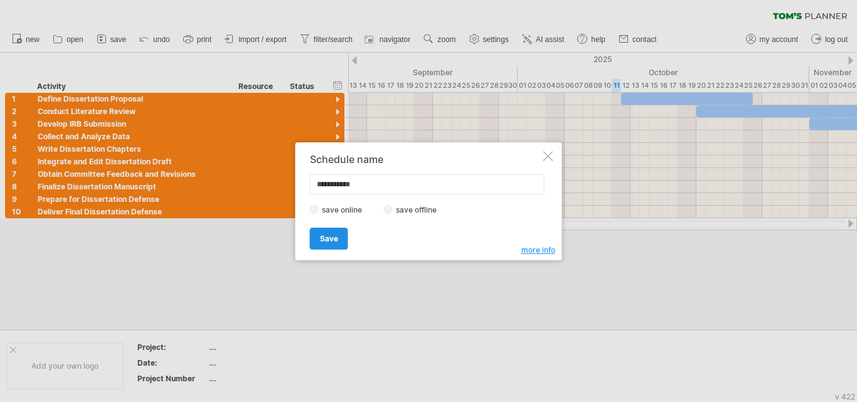
click at [328, 237] on span "Save" at bounding box center [329, 238] width 18 height 9
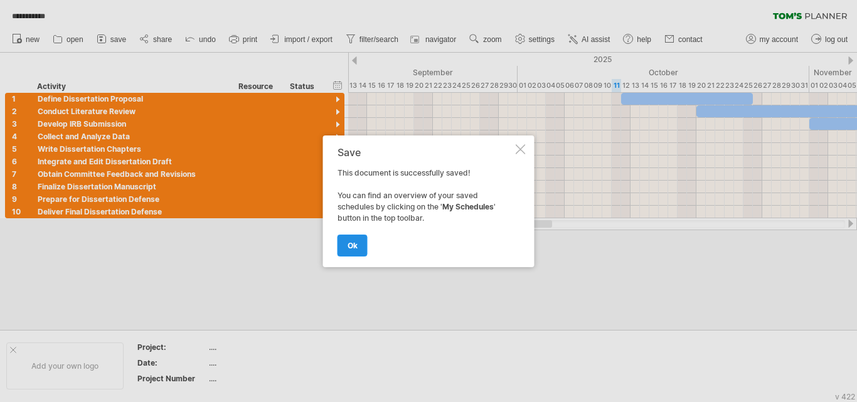
click at [349, 243] on span "ok" at bounding box center [353, 245] width 10 height 9
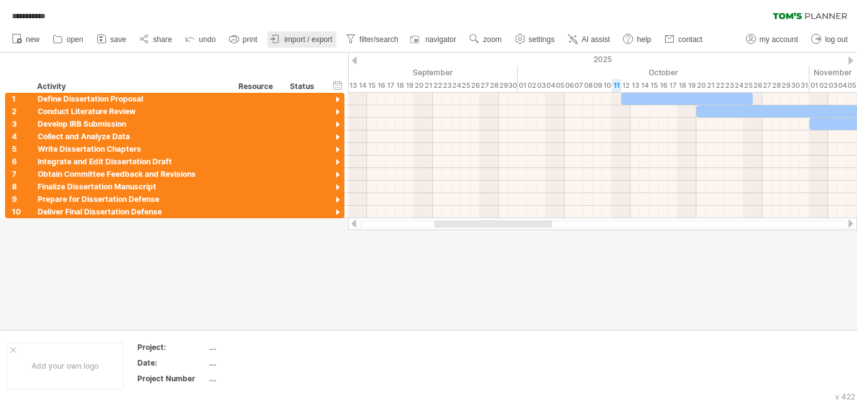
click at [319, 41] on span "import / export" at bounding box center [308, 39] width 48 height 9
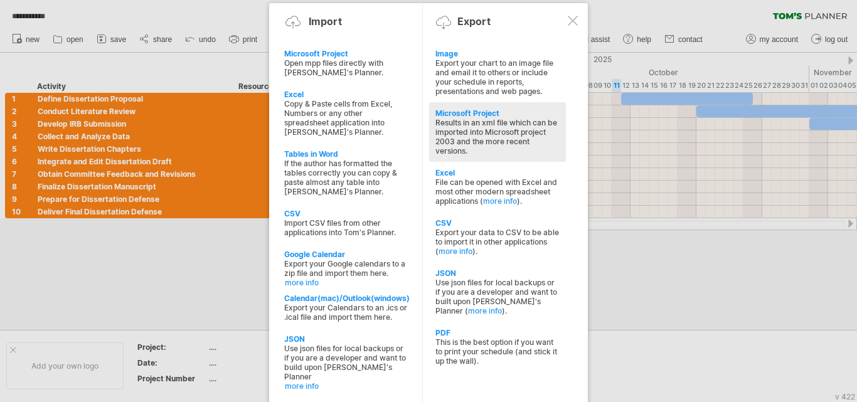
click at [483, 109] on div "Microsoft Project" at bounding box center [497, 113] width 124 height 9
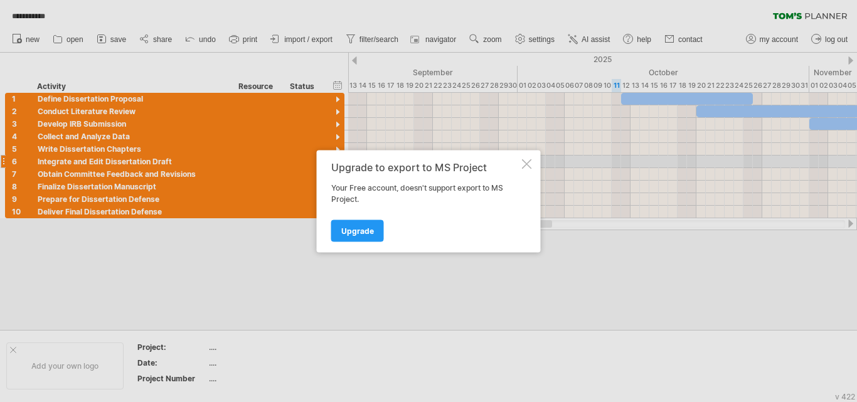
click at [530, 164] on div at bounding box center [527, 164] width 10 height 10
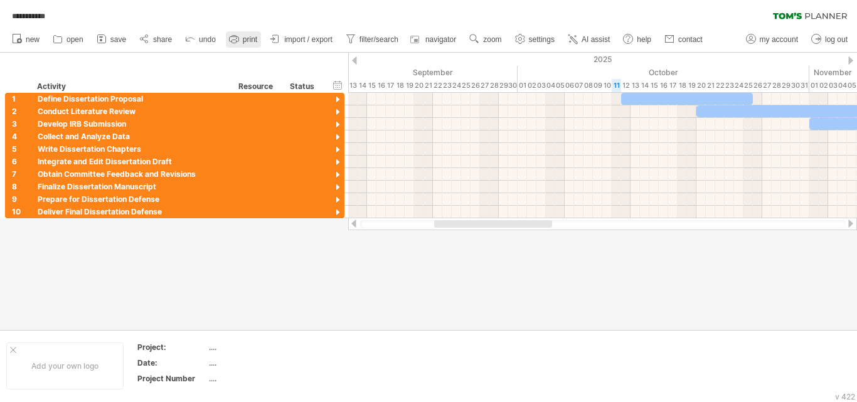
click at [241, 41] on link "print" at bounding box center [243, 39] width 35 height 16
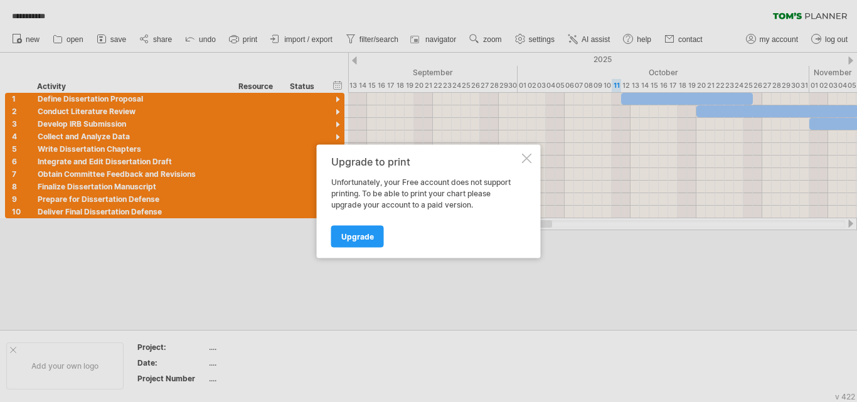
click at [530, 160] on div at bounding box center [527, 158] width 10 height 10
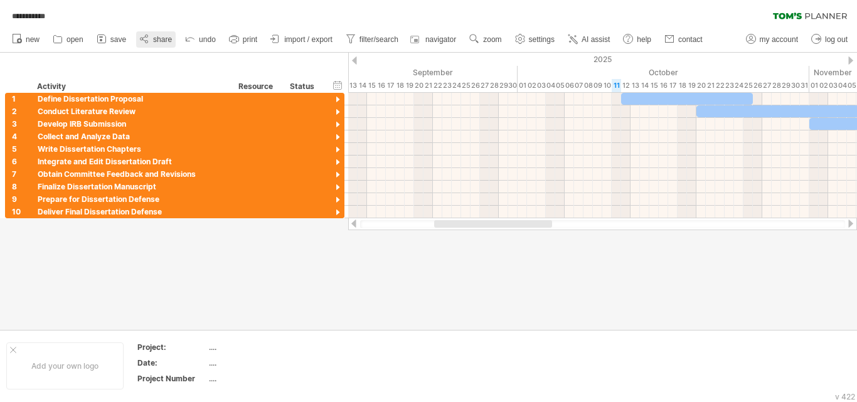
click at [149, 40] on icon at bounding box center [144, 39] width 13 height 13
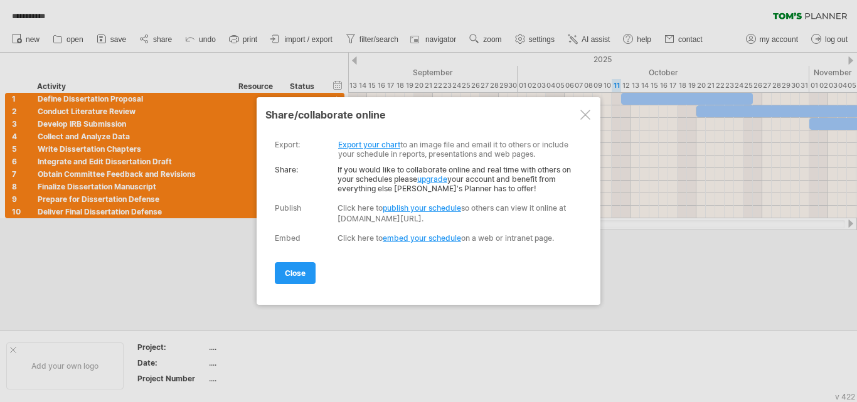
click at [375, 143] on link "Export your chart" at bounding box center [369, 144] width 62 height 9
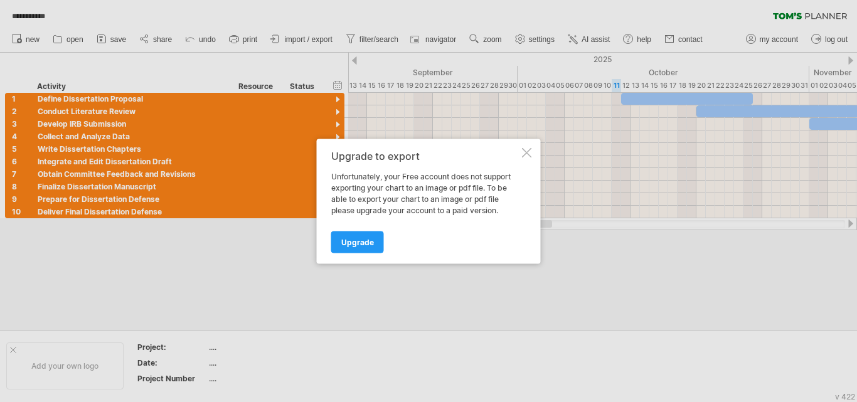
click at [527, 155] on div at bounding box center [527, 152] width 10 height 10
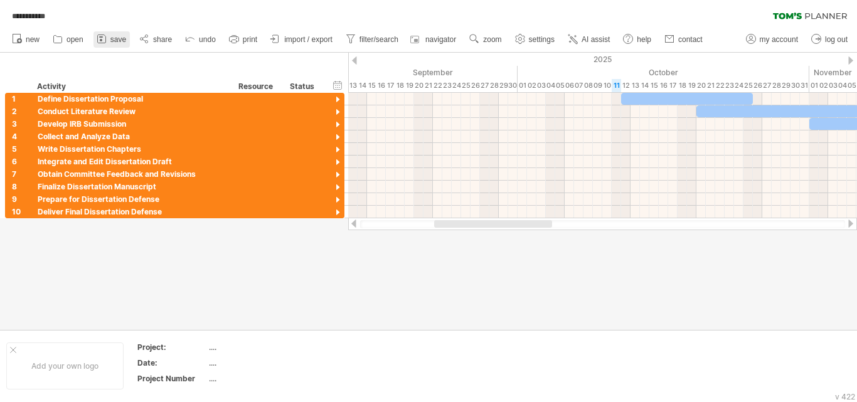
click at [119, 40] on span "save" at bounding box center [118, 39] width 16 height 9
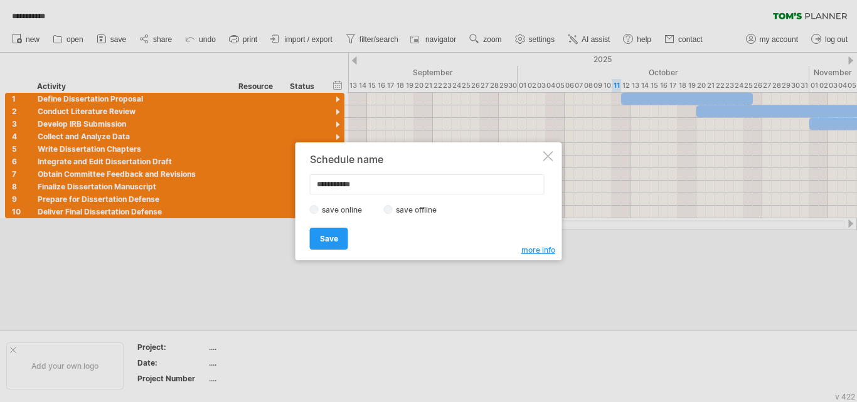
click at [400, 210] on label "save offline" at bounding box center [420, 209] width 55 height 9
click at [332, 240] on span "Save" at bounding box center [329, 238] width 18 height 9
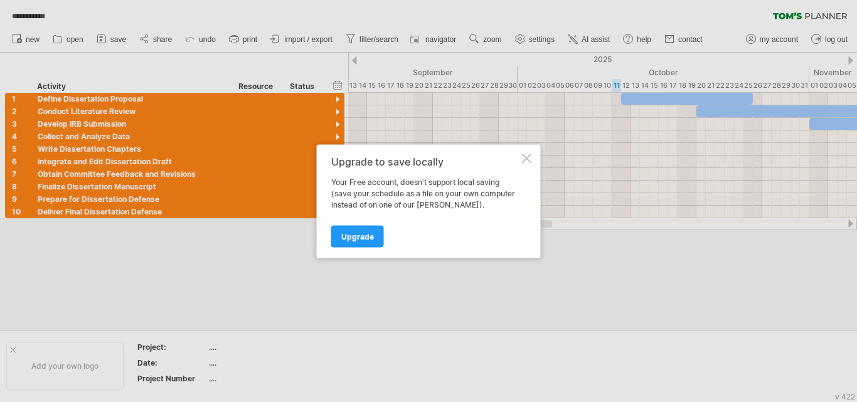
click at [526, 152] on div "Upgrade to save locally Your Free account, doesn't support local saving (save y…" at bounding box center [429, 201] width 224 height 114
click at [526, 159] on div at bounding box center [527, 158] width 10 height 10
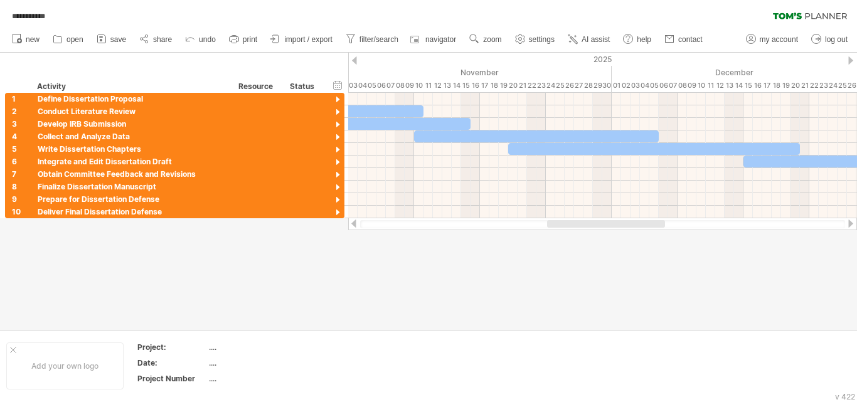
drag, startPoint x: 496, startPoint y: 225, endPoint x: 609, endPoint y: 231, distance: 113.1
click at [586, 231] on div "**********" at bounding box center [428, 201] width 857 height 402
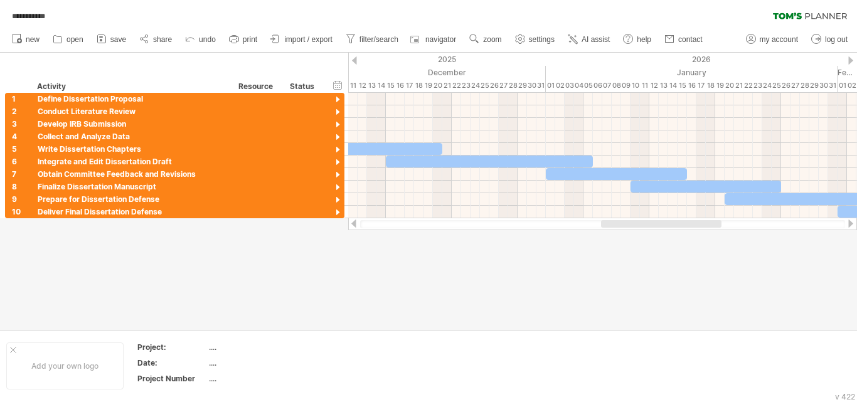
drag, startPoint x: 577, startPoint y: 225, endPoint x: 675, endPoint y: 224, distance: 98.5
click at [586, 224] on div at bounding box center [661, 224] width 120 height 8
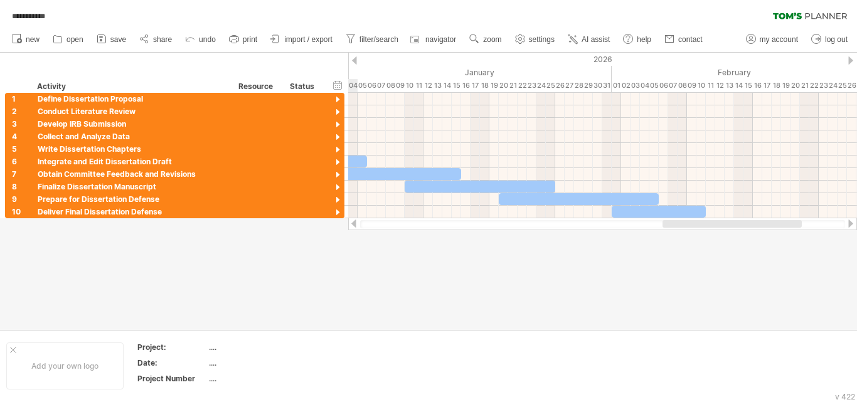
drag, startPoint x: 661, startPoint y: 224, endPoint x: 723, endPoint y: 223, distance: 62.8
click at [586, 223] on div at bounding box center [732, 224] width 139 height 8
click at [586, 36] on span "AI assist" at bounding box center [596, 39] width 28 height 9
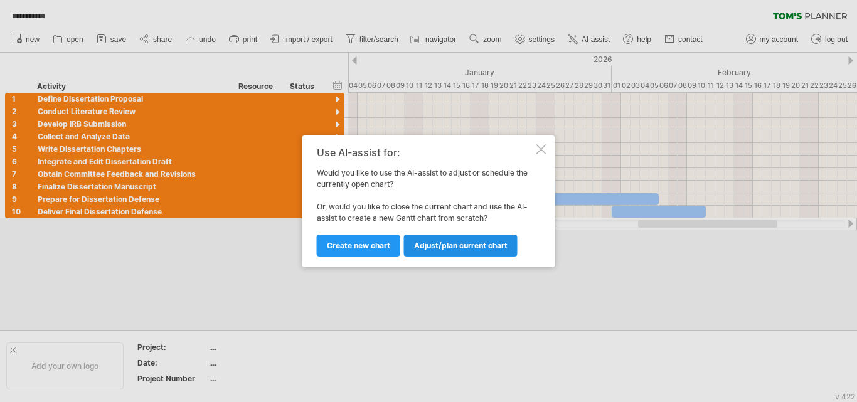
click at [458, 244] on span "Adjust/plan current chart" at bounding box center [460, 245] width 93 height 9
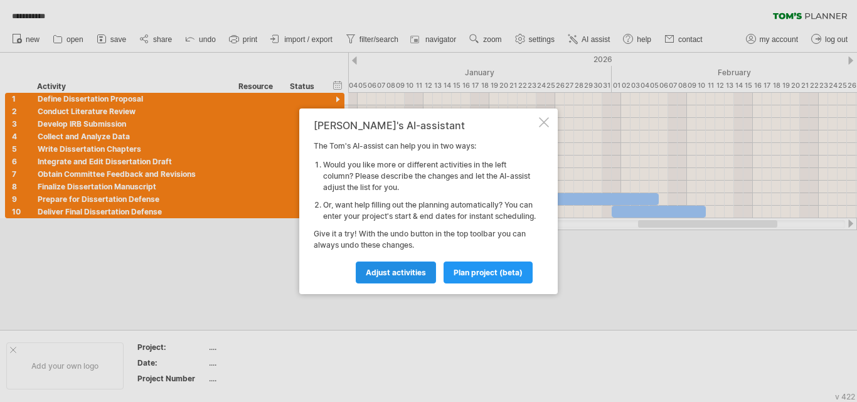
click at [403, 275] on span "Adjust activities" at bounding box center [396, 272] width 60 height 9
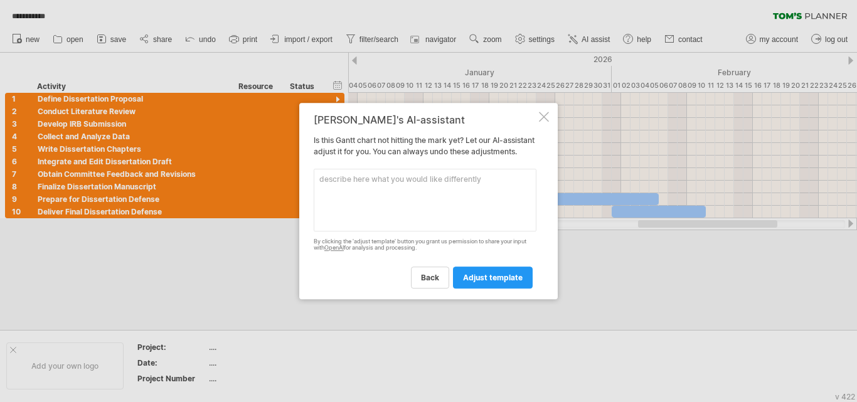
click at [542, 114] on div at bounding box center [544, 117] width 10 height 10
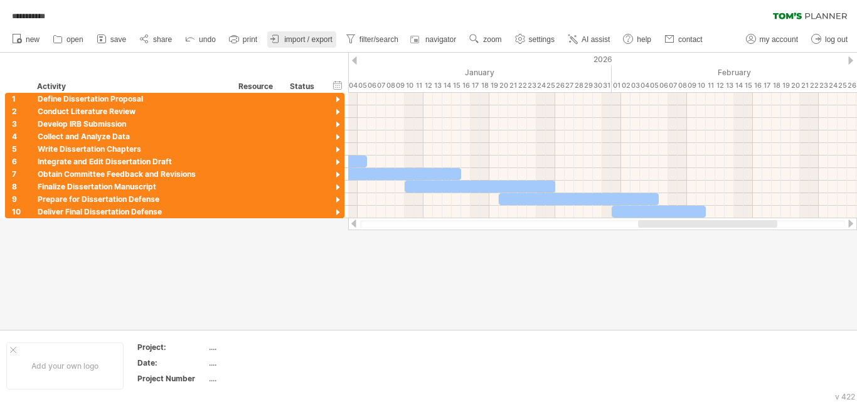
click at [323, 44] on link "import / export" at bounding box center [301, 39] width 69 height 16
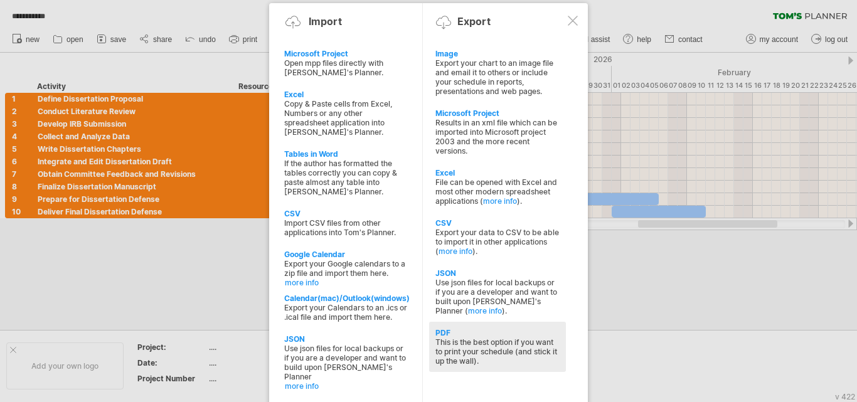
click at [476, 343] on div "This is the best option if you want to print your schedule (and stick it up the…" at bounding box center [497, 352] width 124 height 28
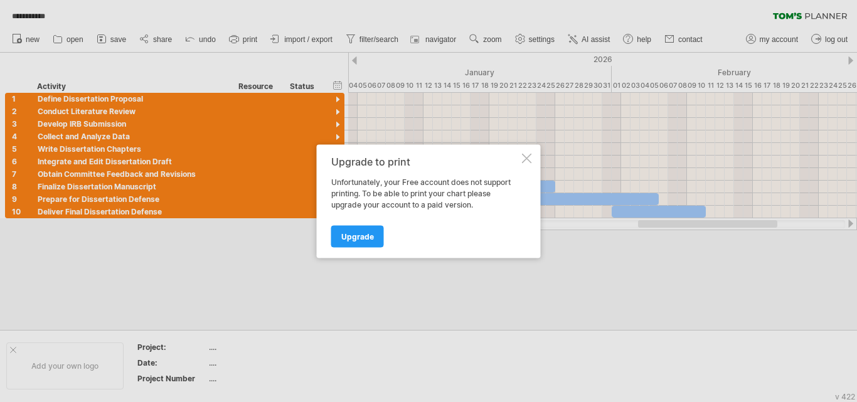
click at [586, 18] on div at bounding box center [428, 201] width 857 height 402
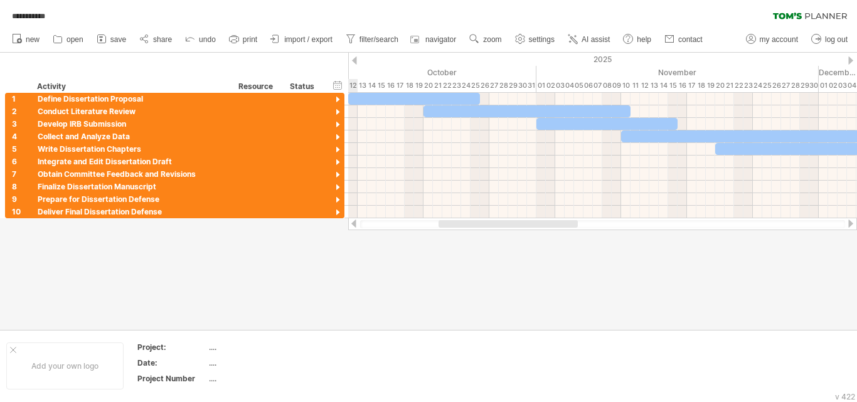
drag, startPoint x: 682, startPoint y: 220, endPoint x: 483, endPoint y: 231, distance: 199.8
click at [483, 231] on div "**********" at bounding box center [428, 201] width 857 height 402
click at [497, 227] on div at bounding box center [511, 224] width 128 height 8
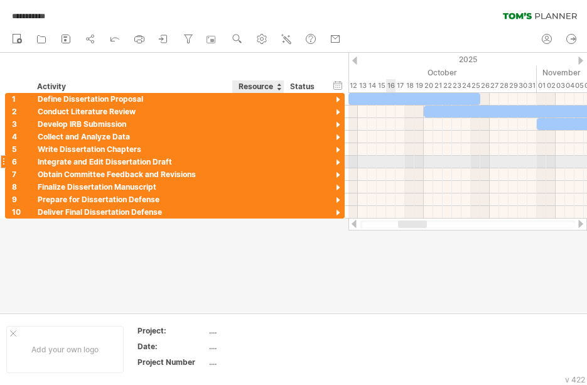
drag, startPoint x: 10, startPoint y: 62, endPoint x: 170, endPoint y: 157, distance: 186.0
click at [170, 157] on div "**********" at bounding box center [293, 192] width 587 height 385
click at [282, 262] on div at bounding box center [293, 183] width 587 height 260
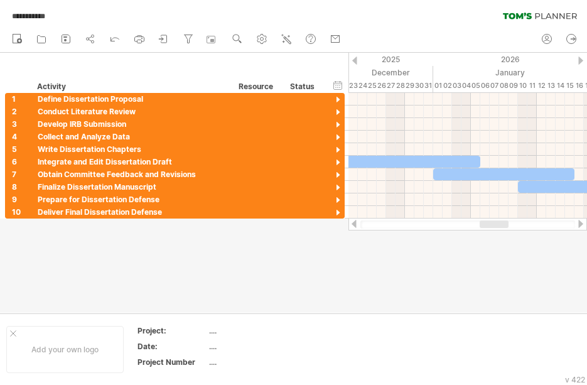
drag, startPoint x: 405, startPoint y: 222, endPoint x: 488, endPoint y: 227, distance: 82.3
click at [488, 227] on div at bounding box center [493, 224] width 29 height 8
click at [91, 41] on icon at bounding box center [89, 39] width 3 height 4
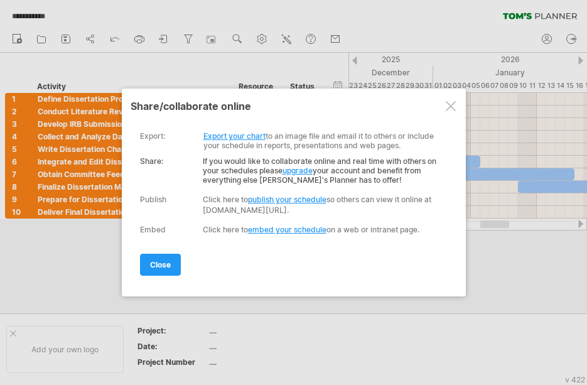
click at [447, 105] on div at bounding box center [451, 106] width 10 height 10
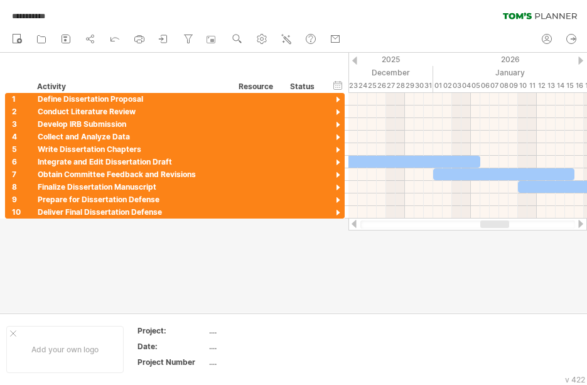
click at [370, 269] on div at bounding box center [293, 183] width 587 height 260
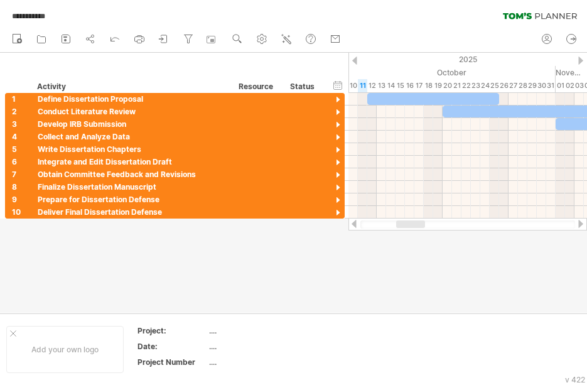
drag, startPoint x: 486, startPoint y: 227, endPoint x: 403, endPoint y: 242, distance: 84.8
click at [403, 242] on div "**********" at bounding box center [293, 192] width 587 height 385
click at [577, 224] on div at bounding box center [580, 224] width 10 height 8
drag, startPoint x: 421, startPoint y: 223, endPoint x: 409, endPoint y: 223, distance: 11.9
click at [409, 223] on div at bounding box center [411, 224] width 29 height 8
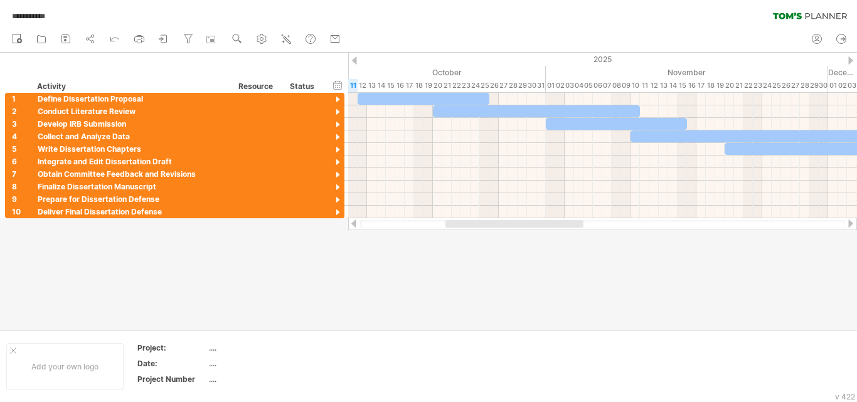
click at [586, 26] on div "new" at bounding box center [428, 39] width 857 height 26
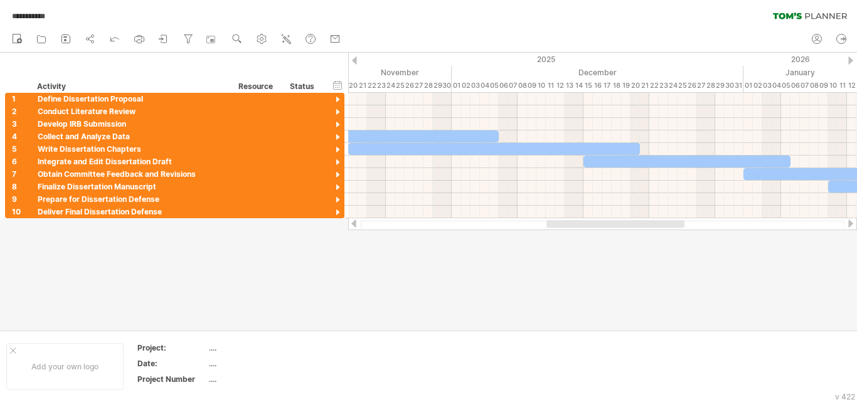
drag, startPoint x: 543, startPoint y: 225, endPoint x: 644, endPoint y: 230, distance: 101.1
click at [586, 230] on div "**********" at bounding box center [428, 201] width 857 height 402
click at [586, 311] on div at bounding box center [428, 191] width 857 height 277
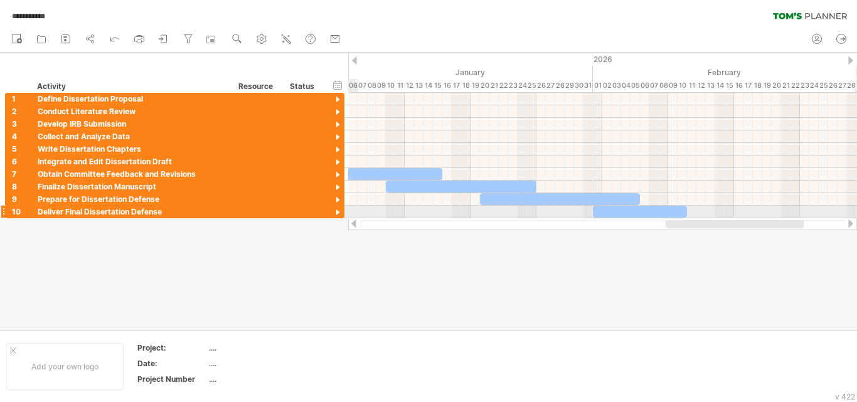
drag, startPoint x: 641, startPoint y: 225, endPoint x: 761, endPoint y: 218, distance: 120.0
click at [586, 218] on div at bounding box center [602, 224] width 509 height 13
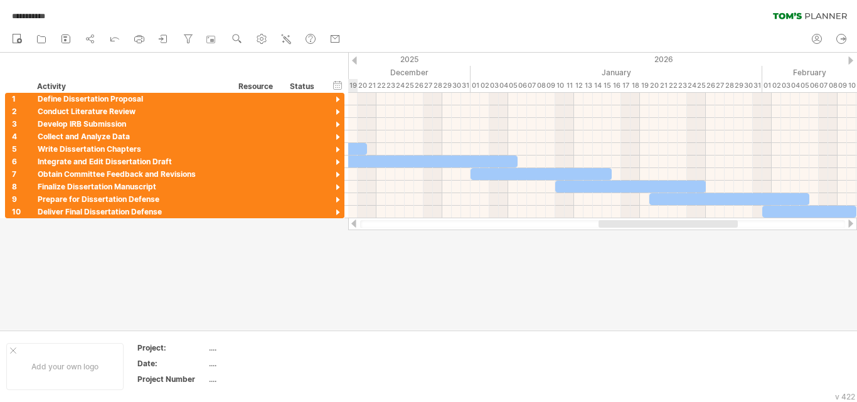
drag, startPoint x: 749, startPoint y: 222, endPoint x: 708, endPoint y: 223, distance: 41.4
click at [586, 223] on div at bounding box center [668, 224] width 139 height 8
